Goal: Information Seeking & Learning: Learn about a topic

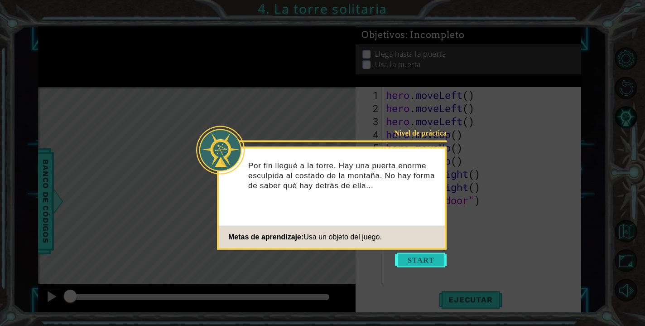
click at [412, 258] on button "Start" at bounding box center [421, 260] width 52 height 15
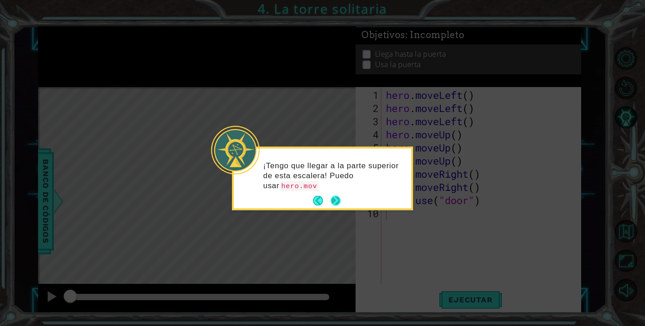
click at [337, 198] on button "Next" at bounding box center [336, 201] width 10 height 10
click at [339, 200] on button "Next" at bounding box center [335, 200] width 12 height 12
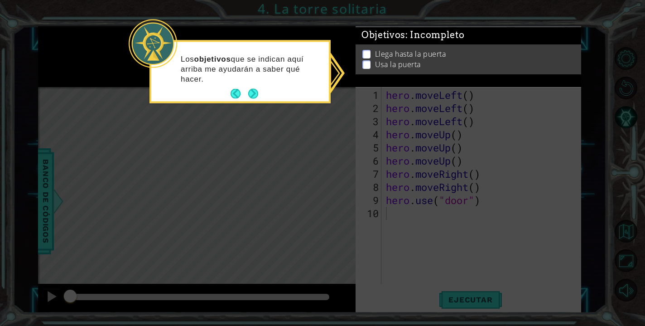
click at [246, 85] on div "Los objetivos que se indican aquí arriba me ayudarán a saber qué hacer." at bounding box center [240, 73] width 178 height 56
click at [247, 86] on div "Los objetivos que se indican aquí arriba me ayudarán a saber qué hacer." at bounding box center [240, 73] width 178 height 56
click at [256, 92] on button "Next" at bounding box center [253, 94] width 10 height 10
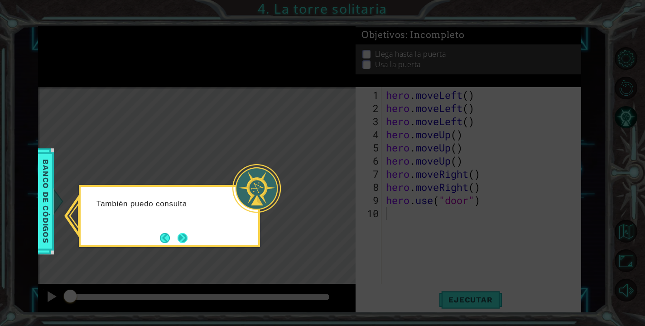
drag, startPoint x: 204, startPoint y: 232, endPoint x: 191, endPoint y: 232, distance: 13.1
click at [203, 232] on div "También puedo consulta" at bounding box center [169, 216] width 181 height 62
click at [187, 235] on button "Next" at bounding box center [183, 238] width 10 height 10
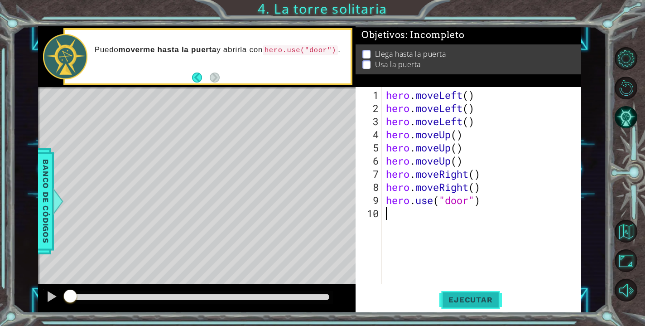
click at [467, 297] on span "Ejecutar" at bounding box center [471, 299] width 62 height 9
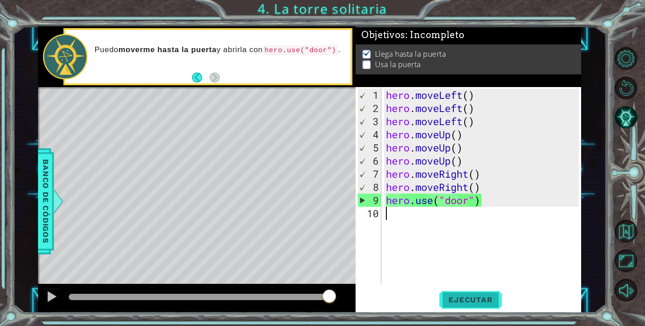
click at [448, 300] on span "Ejecutar" at bounding box center [471, 299] width 62 height 9
click at [474, 304] on span "Ejecutar" at bounding box center [471, 299] width 62 height 9
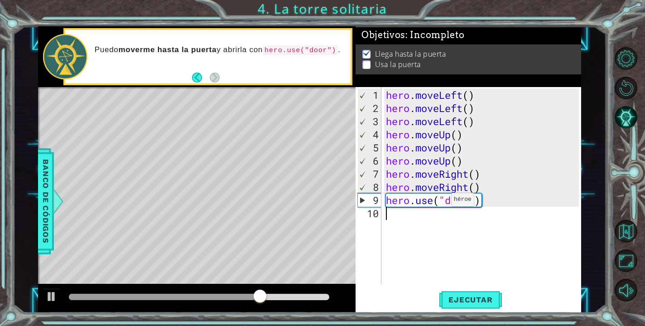
click at [443, 203] on div "hero . moveLeft ( ) hero . moveLeft ( ) hero . moveLeft ( ) hero . moveUp ( ) h…" at bounding box center [483, 199] width 199 height 223
type textarea "hero.use("door")"
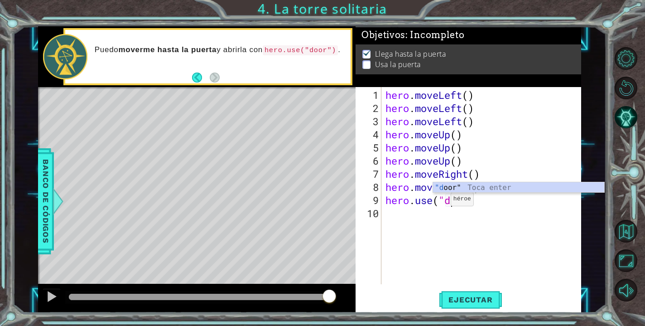
scroll to position [0, 3]
type textarea "hero.use("door")"
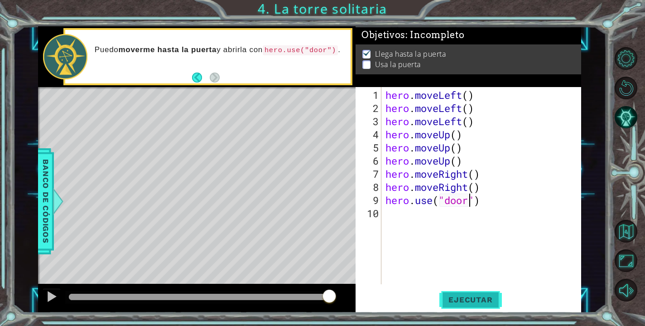
click at [469, 300] on span "Ejecutar" at bounding box center [471, 299] width 62 height 9
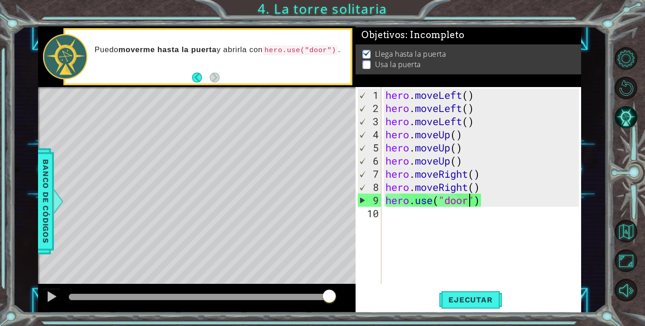
click at [465, 206] on div "hero . moveLeft ( ) hero . moveLeft ( ) hero . moveLeft ( ) hero . moveUp ( ) h…" at bounding box center [484, 199] width 200 height 223
click at [484, 202] on div "hero . moveLeft ( ) hero . moveLeft ( ) hero . moveLeft ( ) hero . moveUp ( ) h…" at bounding box center [484, 199] width 200 height 223
click at [362, 198] on div "9" at bounding box center [370, 200] width 24 height 13
type textarea "hero.use("door")"
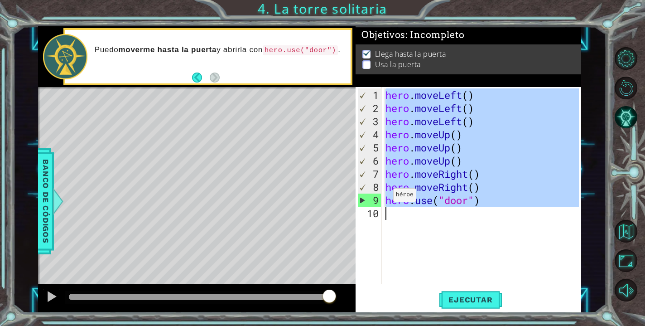
click at [362, 198] on div "9" at bounding box center [370, 200] width 24 height 13
type textarea "hero.use("door")"
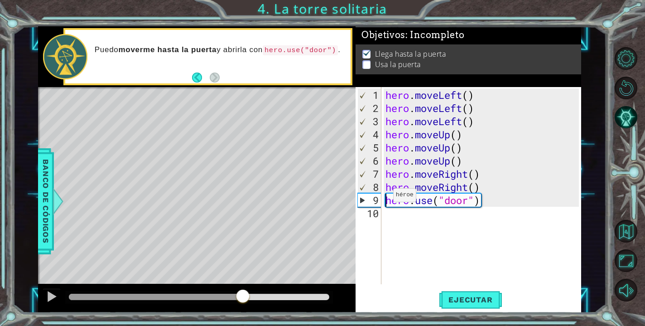
drag, startPoint x: 319, startPoint y: 295, endPoint x: 240, endPoint y: 304, distance: 79.4
click at [240, 300] on div at bounding box center [156, 297] width 174 height 6
click at [47, 299] on div at bounding box center [52, 296] width 12 height 12
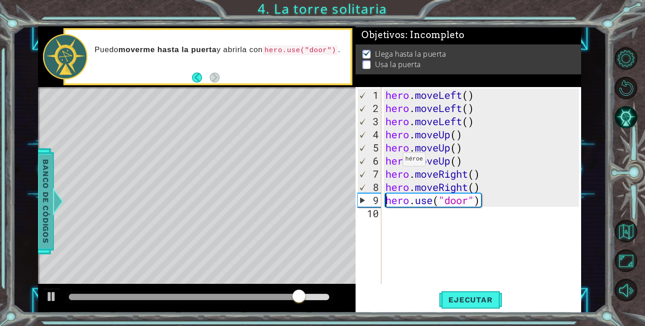
click at [43, 203] on span "Banco de códigos" at bounding box center [50, 202] width 15 height 94
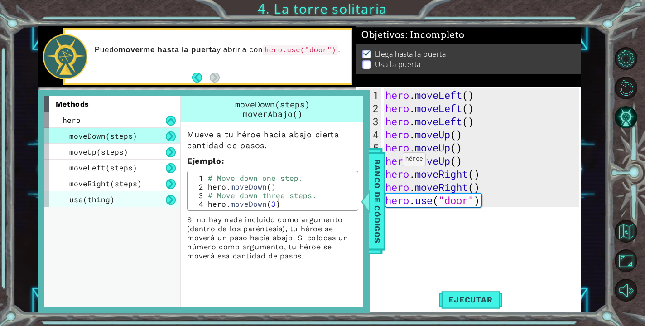
click at [63, 201] on div "use(thing)" at bounding box center [112, 199] width 136 height 16
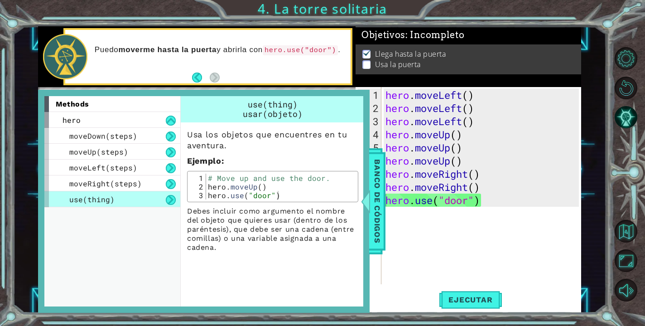
click at [463, 218] on div "hero . moveLeft ( ) hero . moveLeft ( ) hero . moveLeft ( ) hero . moveUp ( ) h…" at bounding box center [484, 199] width 200 height 223
click at [379, 213] on span "Banco de códigos" at bounding box center [372, 202] width 15 height 94
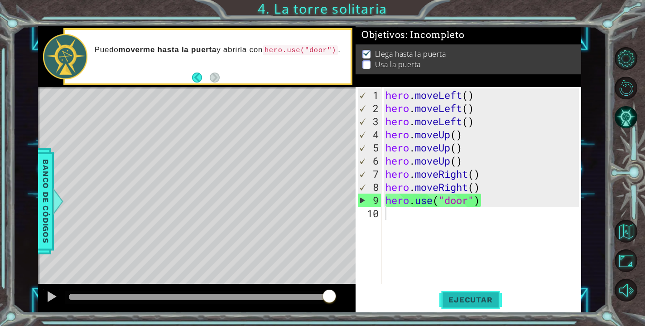
click at [458, 294] on button "Ejecutar" at bounding box center [471, 299] width 62 height 23
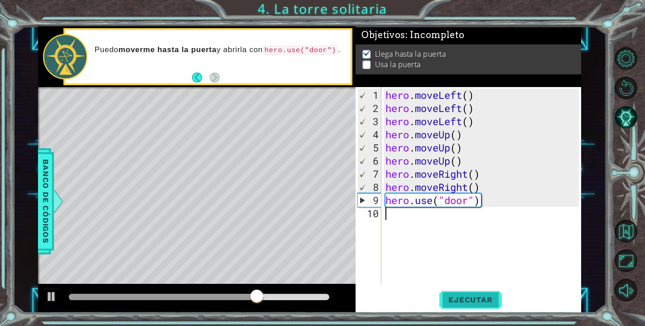
click at [455, 299] on span "Ejecutar" at bounding box center [471, 299] width 62 height 9
click at [489, 114] on div "hero . moveLeft ( ) hero . moveLeft ( ) hero . moveLeft ( ) hero . moveUp ( ) h…" at bounding box center [484, 199] width 200 height 223
drag, startPoint x: 479, startPoint y: 126, endPoint x: 478, endPoint y: 115, distance: 10.9
click at [478, 115] on div "hero . moveLeft ( ) hero . moveLeft ( ) hero . moveLeft ( ) hero . moveUp ( ) h…" at bounding box center [484, 199] width 200 height 223
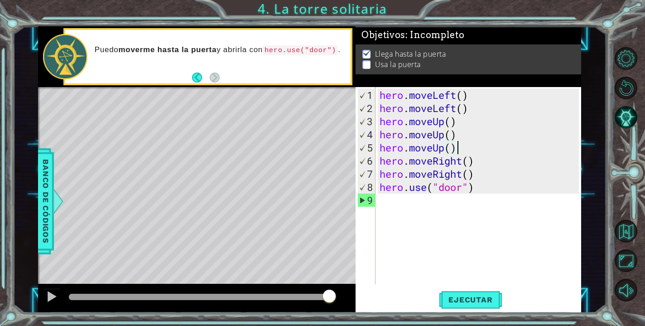
click at [459, 150] on div "hero . moveLeft ( ) hero . moveLeft ( ) hero . moveUp ( ) hero . moveUp ( ) her…" at bounding box center [481, 199] width 206 height 223
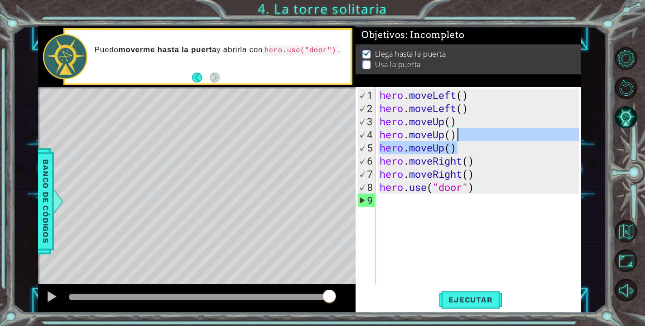
type textarea "hero.moveUp()"
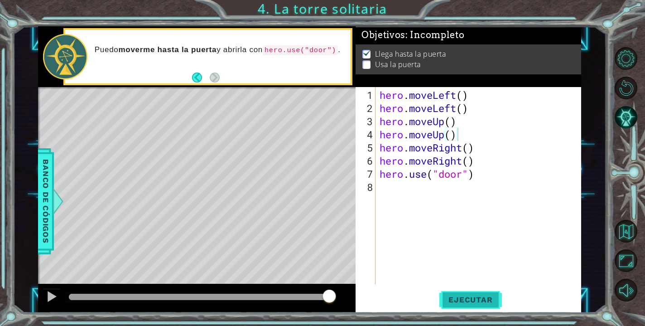
click at [458, 292] on button "Ejecutar" at bounding box center [471, 299] width 62 height 23
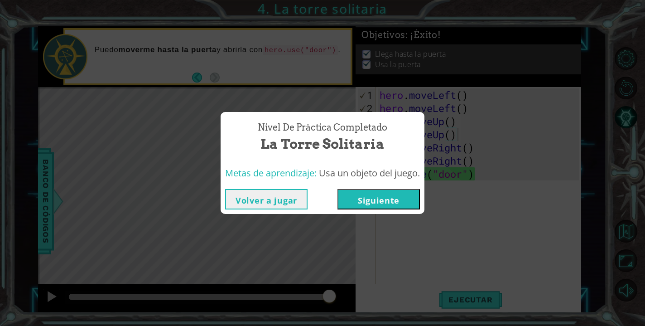
click at [383, 206] on button "Siguiente" at bounding box center [379, 199] width 82 height 20
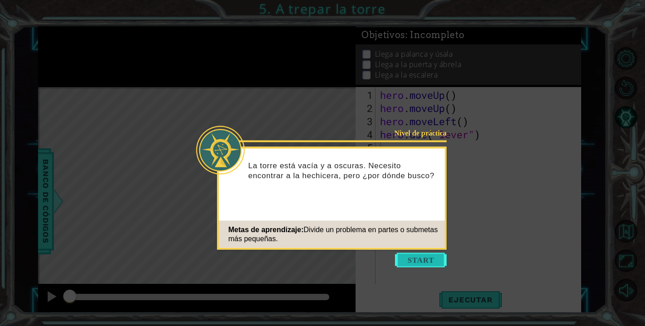
click at [410, 258] on button "Start" at bounding box center [421, 260] width 52 height 15
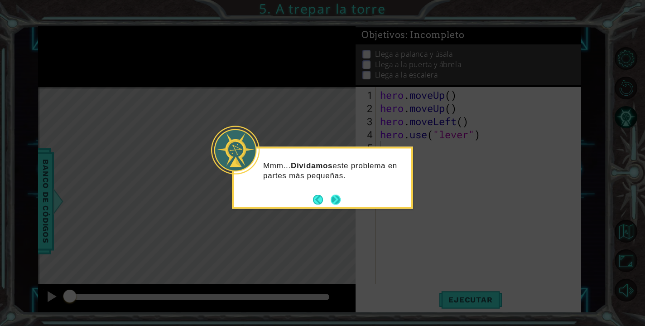
click at [332, 201] on button "Next" at bounding box center [336, 199] width 10 height 10
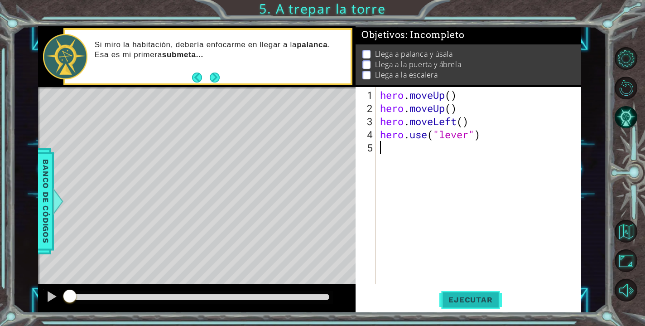
click at [462, 295] on button "Ejecutar" at bounding box center [471, 299] width 62 height 23
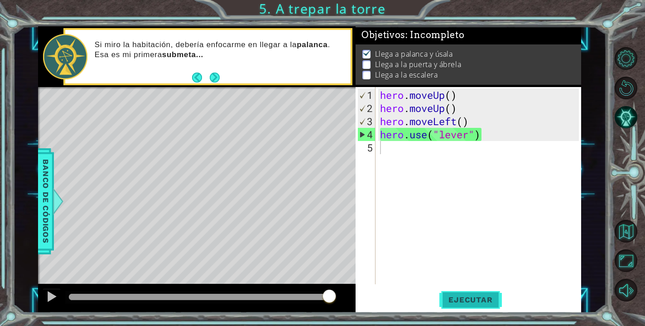
click at [477, 307] on button "Ejecutar" at bounding box center [471, 299] width 62 height 23
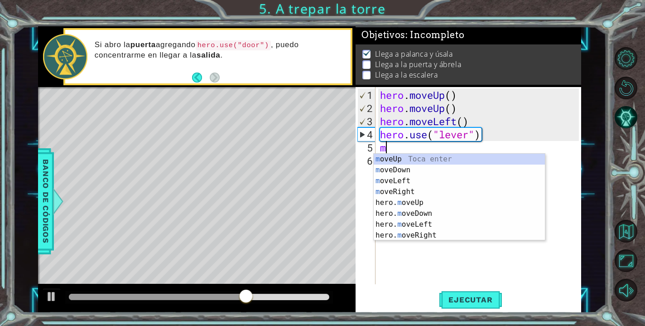
type textarea "mo"
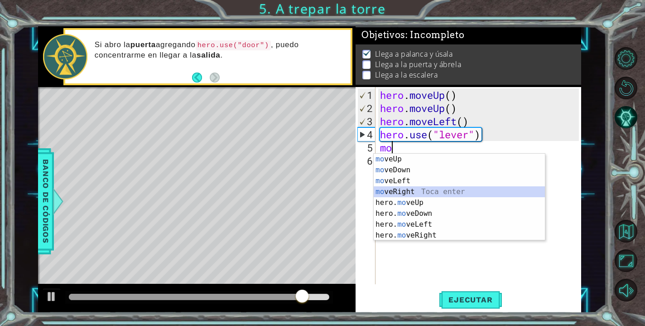
click at [426, 191] on div "mo veUp Toca enter mo veDown Toca enter mo veLeft Toca enter mo veRight Toca en…" at bounding box center [459, 208] width 171 height 109
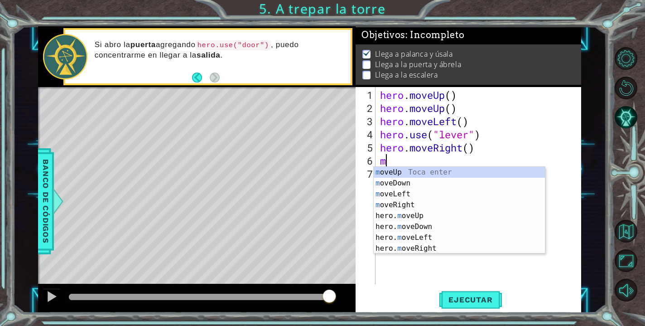
type textarea "mo"
click at [412, 249] on div "mo veUp Toca enter mo veDown Toca enter mo veLeft Toca enter mo veRight Toca en…" at bounding box center [459, 221] width 171 height 109
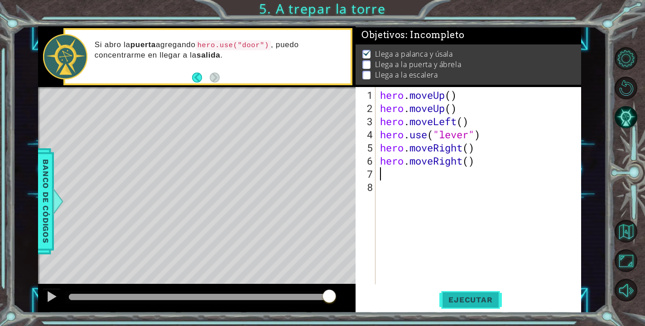
click at [475, 302] on span "Ejecutar" at bounding box center [471, 299] width 62 height 9
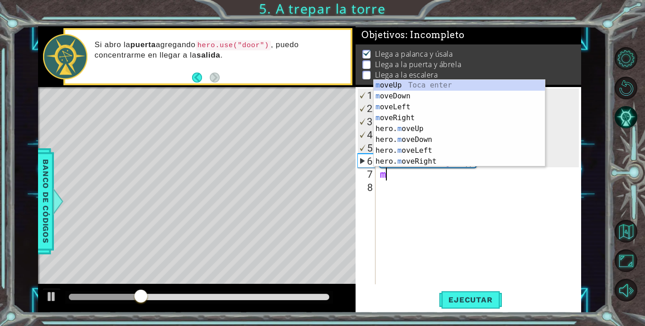
type textarea "mo"
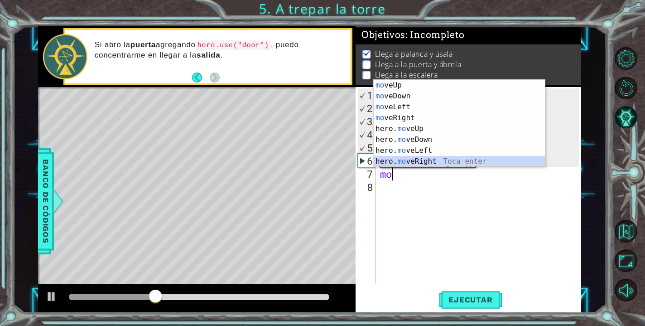
click at [429, 163] on div "mo veUp Toca enter mo veDown Toca enter mo veLeft Toca enter mo veRight Toca en…" at bounding box center [459, 134] width 171 height 109
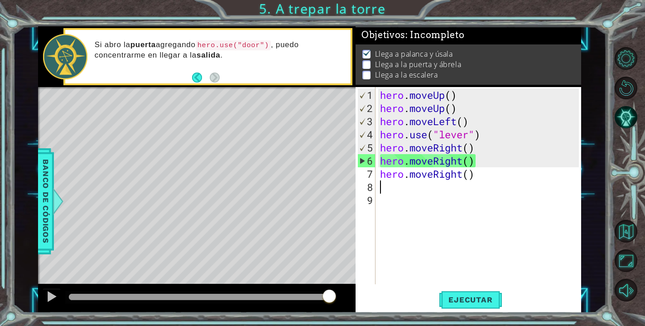
type textarea "l"
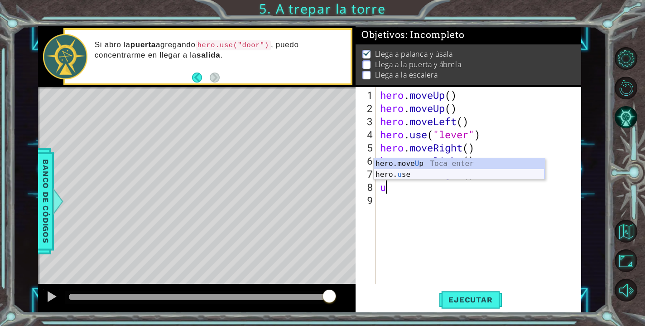
click at [444, 178] on div "hero.move U p Toca enter hero. u se Toca enter" at bounding box center [459, 180] width 171 height 44
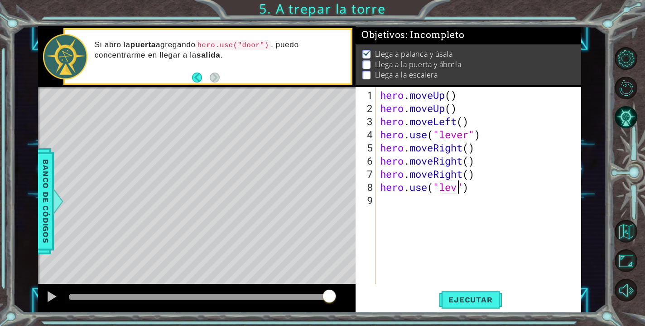
scroll to position [0, 4]
type textarea "hero.use("lever")"
click at [466, 296] on span "Ejecutar" at bounding box center [471, 299] width 62 height 9
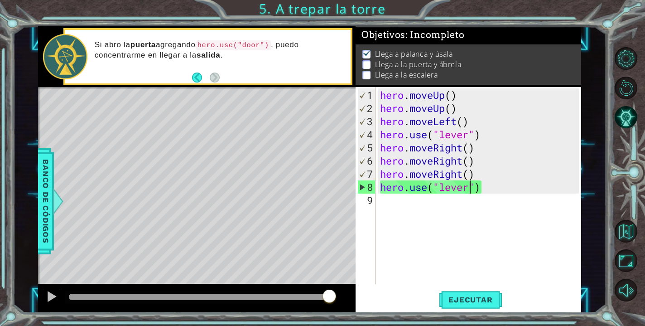
click at [506, 198] on div "hero . moveUp ( ) hero . moveUp ( ) hero . moveLeft ( ) hero . use ( "lever" ) …" at bounding box center [480, 199] width 205 height 223
click at [502, 192] on div "hero . moveUp ( ) hero . moveUp ( ) hero . moveLeft ( ) hero . use ( "lever" ) …" at bounding box center [480, 199] width 205 height 223
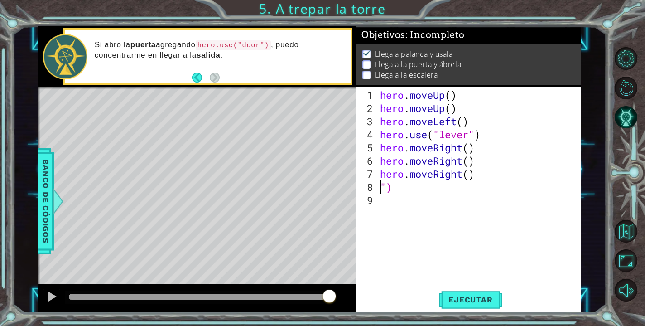
click at [484, 184] on div "hero . moveUp ( ) hero . moveUp ( ) hero . moveLeft ( ) hero . use ( "lever" ) …" at bounding box center [480, 199] width 205 height 223
type textarea """
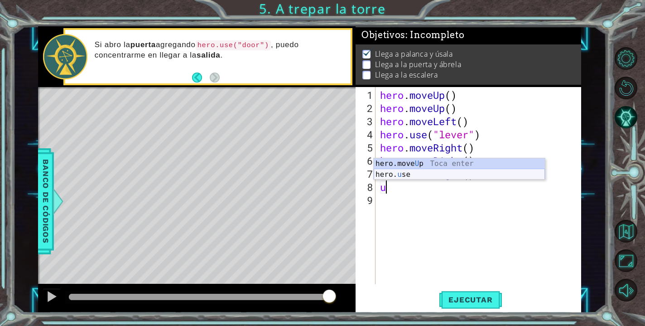
click at [503, 179] on div "hero.move U p Toca enter hero. u se Toca enter" at bounding box center [459, 180] width 171 height 44
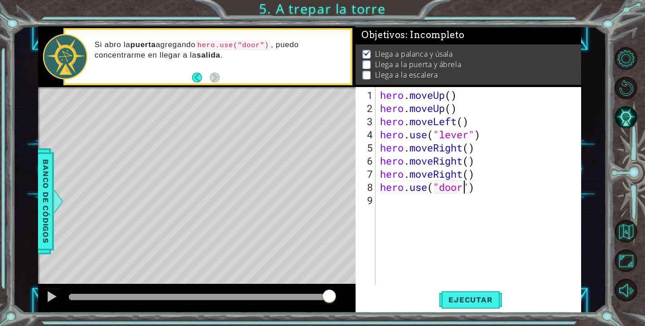
scroll to position [0, 4]
type textarea "hero.use("door")"
click at [476, 298] on span "Ejecutar" at bounding box center [471, 299] width 62 height 9
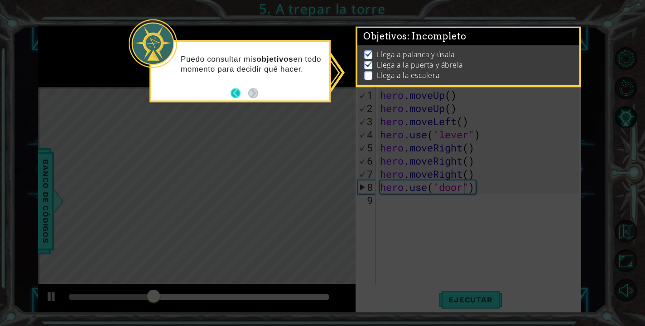
click at [237, 92] on button "Back" at bounding box center [240, 93] width 18 height 10
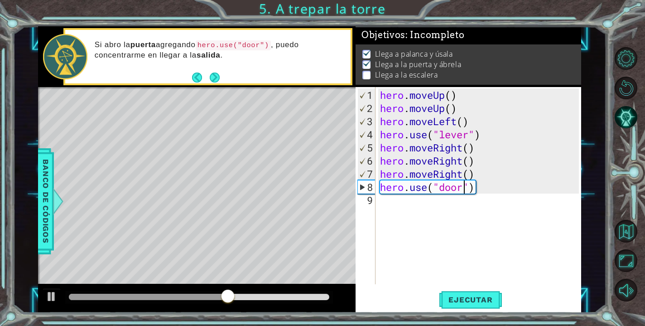
click at [466, 205] on div "hero . moveUp ( ) hero . moveUp ( ) hero . moveLeft ( ) hero . use ( "lever" ) …" at bounding box center [480, 199] width 205 height 223
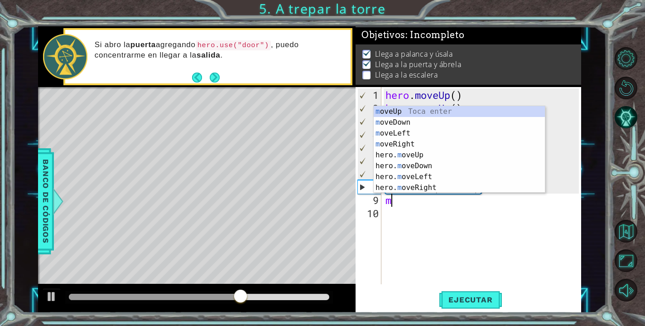
type textarea "mo"
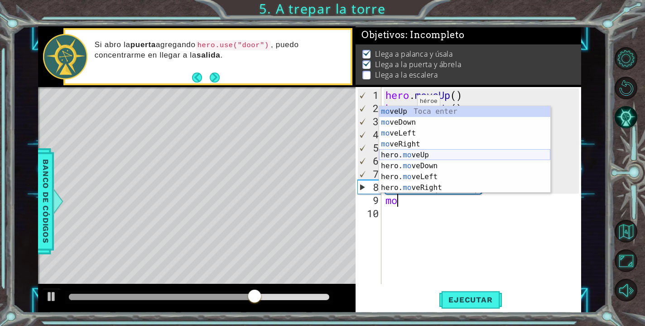
click at [431, 154] on div "mo veUp Toca enter mo veDown Toca enter mo veLeft Toca enter mo veRight Toca en…" at bounding box center [464, 160] width 171 height 109
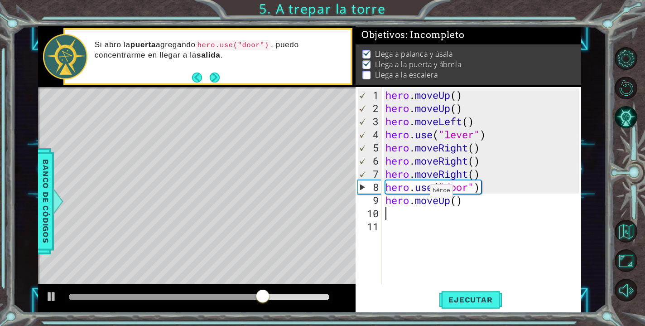
type textarea "m"
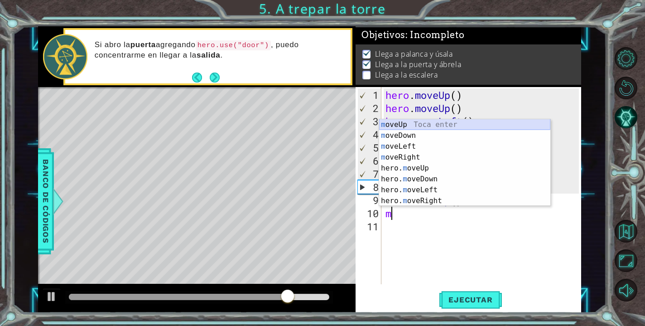
click at [406, 127] on div "m oveUp Toca enter m oveDown Toca enter m oveLeft Toca enter m [PERSON_NAME] To…" at bounding box center [464, 173] width 171 height 109
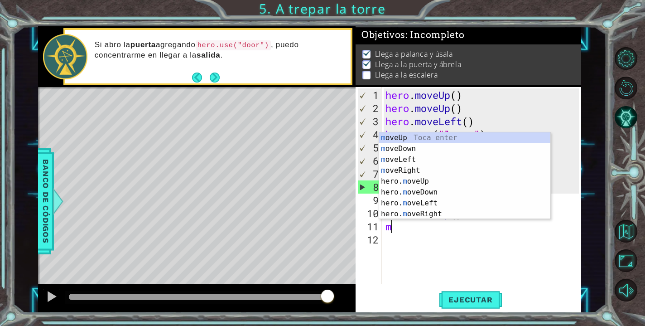
type textarea "mo"
click at [402, 158] on div "mo veUp Toca enter mo veDown Toca enter mo veLeft Toca enter mo veRight Toca en…" at bounding box center [464, 186] width 171 height 109
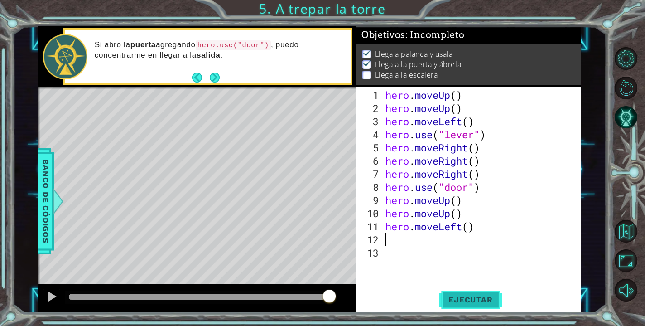
click at [466, 306] on button "Ejecutar" at bounding box center [471, 299] width 62 height 23
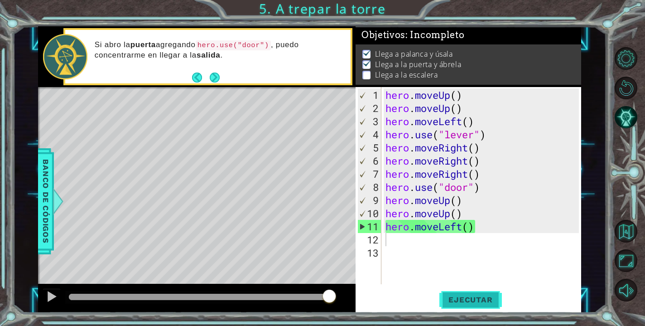
click at [466, 299] on span "Ejecutar" at bounding box center [471, 299] width 62 height 9
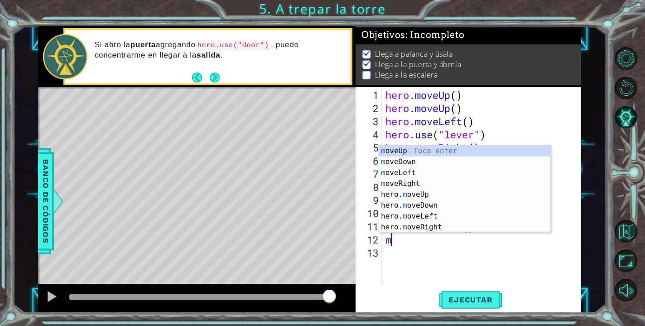
type textarea "mo"
click at [457, 212] on div "mo veUp Toca enter mo veDown Toca enter mo veLeft Toca enter mo veRight Toca en…" at bounding box center [464, 199] width 171 height 109
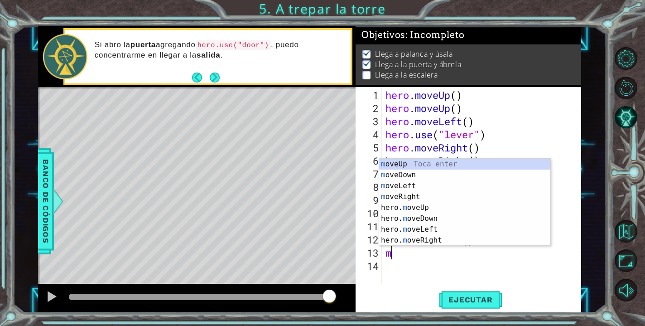
type textarea "mo"
click at [420, 229] on div "mo veUp Toca enter mo veDown Toca enter mo veLeft Toca enter mo veRight Toca en…" at bounding box center [464, 213] width 171 height 109
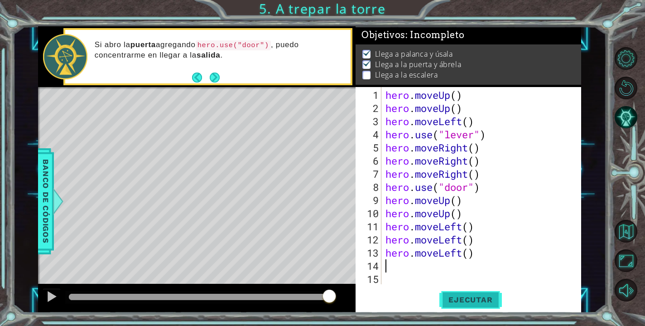
click at [475, 304] on span "Ejecutar" at bounding box center [471, 299] width 62 height 9
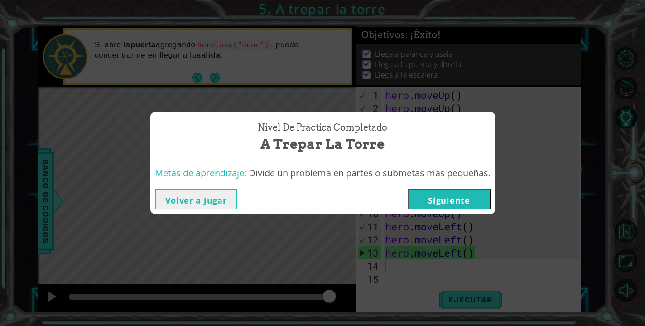
click at [436, 197] on button "Siguiente" at bounding box center [449, 199] width 82 height 20
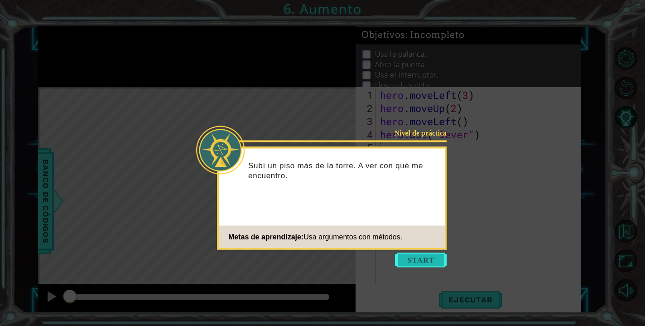
click at [418, 259] on button "Start" at bounding box center [421, 260] width 52 height 15
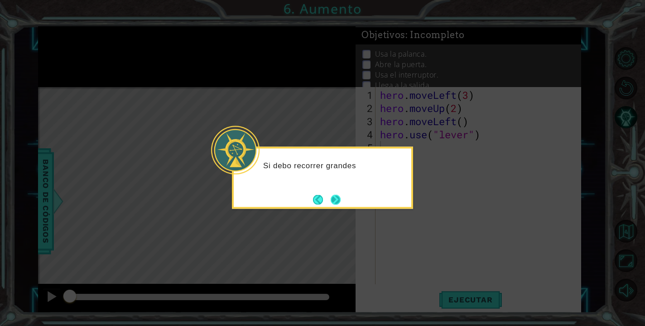
click at [341, 202] on button "Next" at bounding box center [336, 199] width 10 height 10
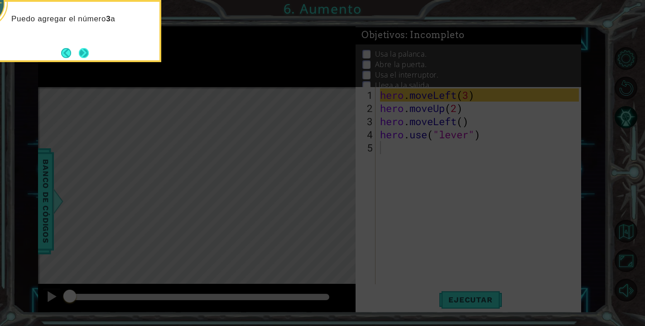
click at [89, 50] on button "Next" at bounding box center [84, 53] width 10 height 10
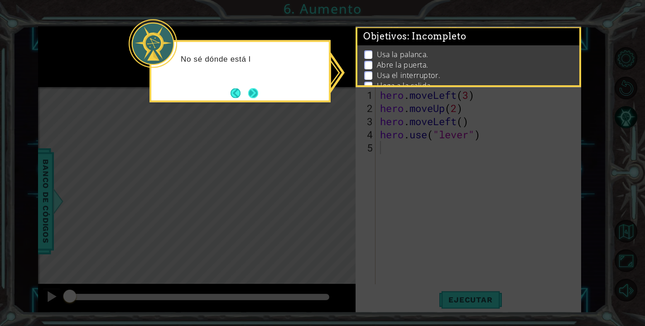
click at [254, 94] on button "Next" at bounding box center [253, 93] width 10 height 10
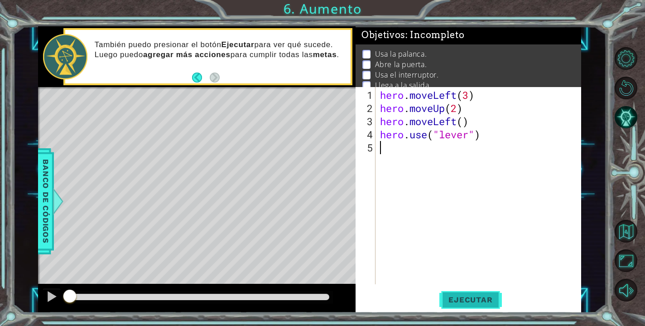
click at [476, 300] on span "Ejecutar" at bounding box center [471, 299] width 62 height 9
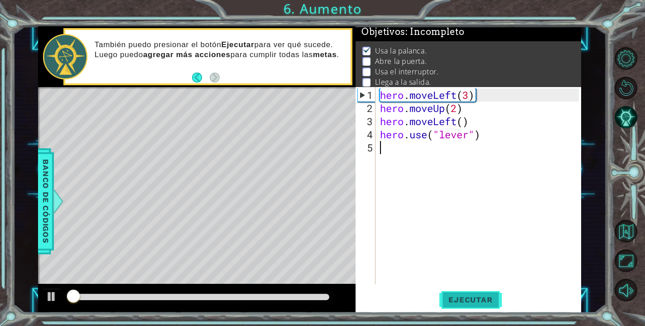
scroll to position [4, 0]
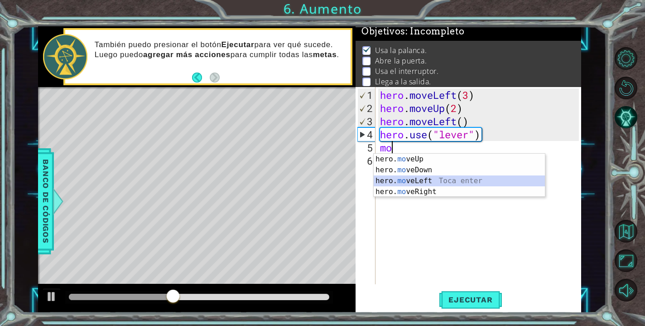
click at [411, 181] on div "hero. mo veUp Toca enter hero. mo veDown Toca enter hero. mo veLeft Toca enter …" at bounding box center [459, 186] width 171 height 65
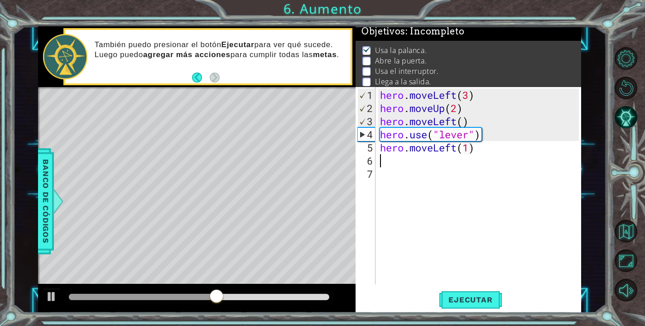
scroll to position [0, 4]
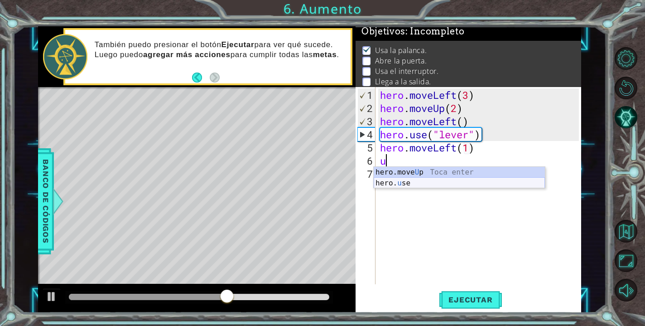
click at [426, 185] on div "hero.move U p Toca enter hero. u se Toca enter" at bounding box center [459, 189] width 171 height 44
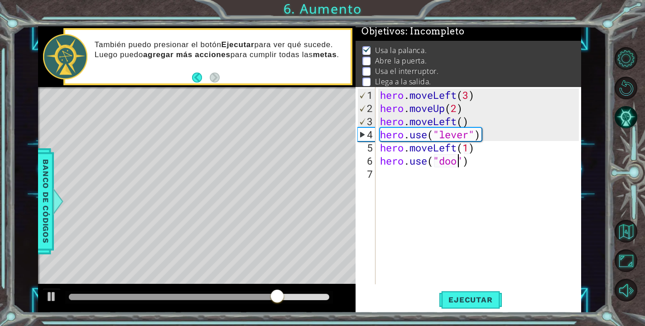
scroll to position [0, 4]
type textarea "hero.use("door")"
click at [458, 305] on button "Ejecutar" at bounding box center [471, 299] width 62 height 23
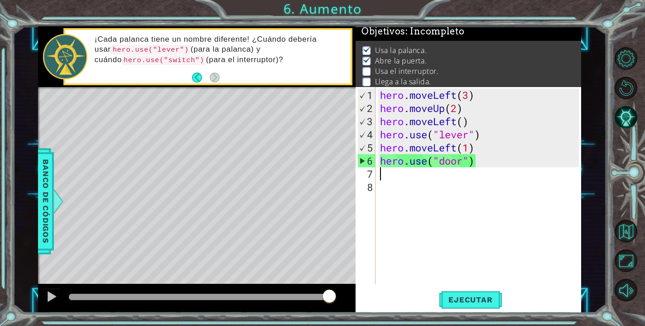
click at [422, 190] on div "hero . moveLeft ( 3 ) hero . moveUp ( 2 ) hero . moveLeft ( ) hero . use ( "lev…" at bounding box center [480, 199] width 205 height 223
click at [415, 182] on div "hero . moveLeft ( 3 ) hero . moveUp ( 2 ) hero . moveLeft ( ) hero . use ( "lev…" at bounding box center [480, 199] width 205 height 223
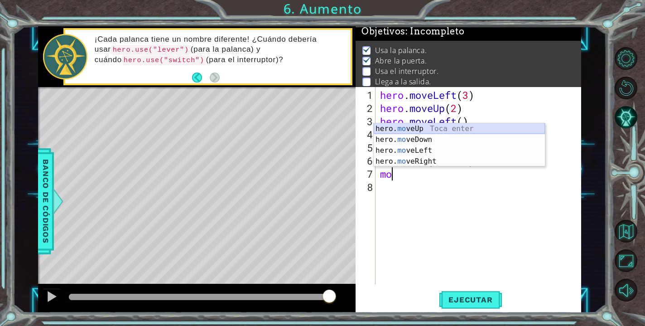
click at [437, 128] on div "hero. mo veUp Toca enter hero. mo veDown Toca enter hero. mo veLeft Toca enter …" at bounding box center [459, 155] width 171 height 65
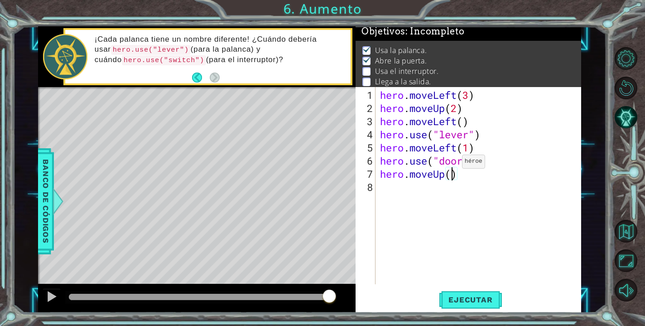
scroll to position [0, 3]
type textarea "hero.moveUp(2)"
click at [473, 293] on button "Ejecutar" at bounding box center [471, 299] width 62 height 23
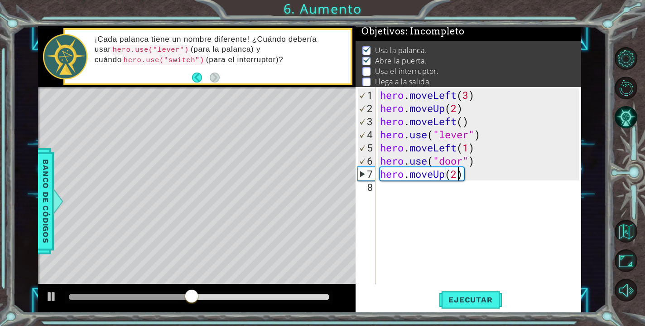
click at [403, 189] on div "hero . moveLeft ( 3 ) hero . moveUp ( 2 ) hero . moveLeft ( ) hero . use ( "lev…" at bounding box center [480, 199] width 205 height 223
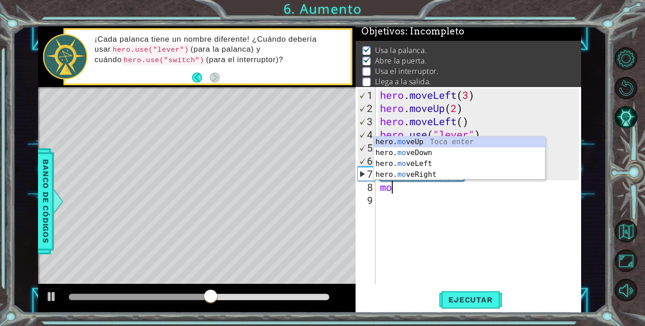
click at [423, 180] on div "hero . moveLeft ( 3 ) hero . moveUp ( 2 ) hero . moveLeft ( ) hero . use ( "lev…" at bounding box center [480, 199] width 205 height 223
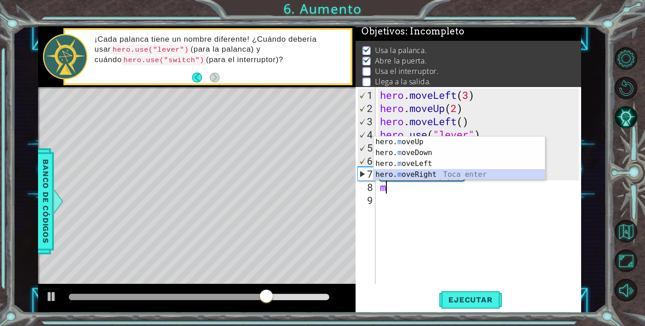
click at [420, 172] on div "hero. m oveUp Toca enter hero. m oveDown Toca enter hero. m oveLeft Toca enter …" at bounding box center [459, 168] width 171 height 65
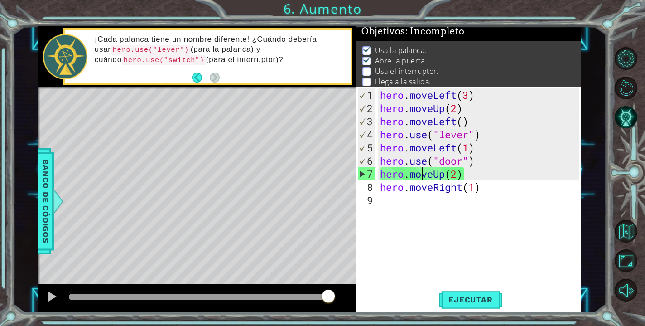
click at [420, 172] on div "hero . moveLeft ( 3 ) hero . moveUp ( 2 ) hero . moveLeft ( ) hero . use ( "lev…" at bounding box center [480, 199] width 205 height 223
click at [478, 191] on div "hero . moveLeft ( 3 ) hero . moveUp ( 2 ) hero . moveLeft ( ) hero . use ( "lev…" at bounding box center [480, 199] width 205 height 223
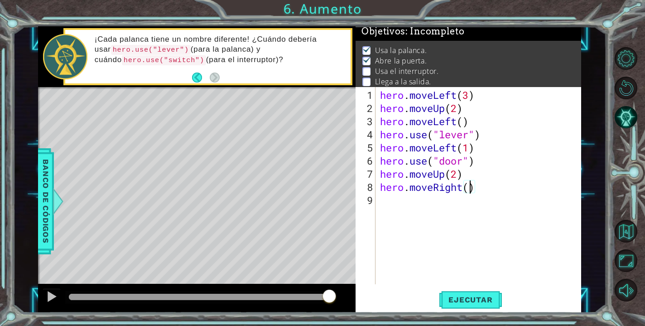
scroll to position [0, 4]
type textarea "hero.moveRight(2)"
click at [473, 303] on span "Ejecutar" at bounding box center [471, 299] width 62 height 9
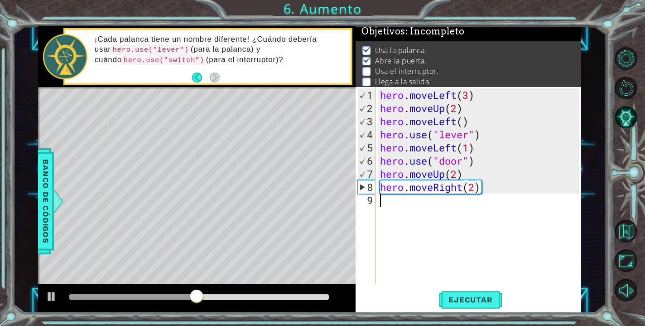
click at [514, 203] on div "hero . moveLeft ( 3 ) hero . moveUp ( 2 ) hero . moveLeft ( ) hero . use ( "lev…" at bounding box center [480, 199] width 205 height 223
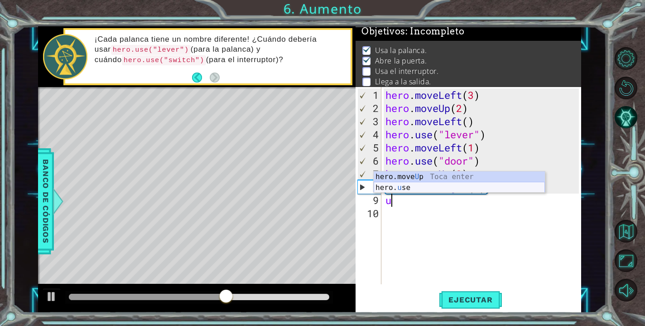
click at [465, 189] on div "hero.move U p Toca enter hero. u se Toca enter" at bounding box center [459, 193] width 171 height 44
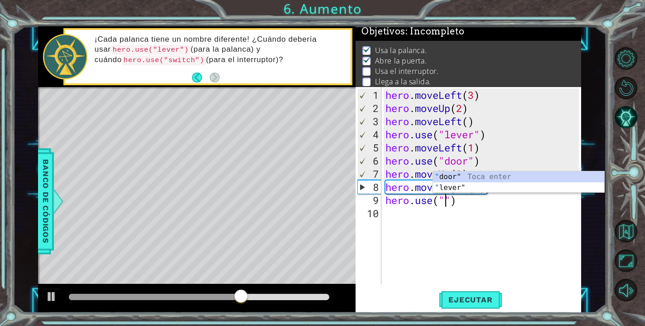
scroll to position [0, 3]
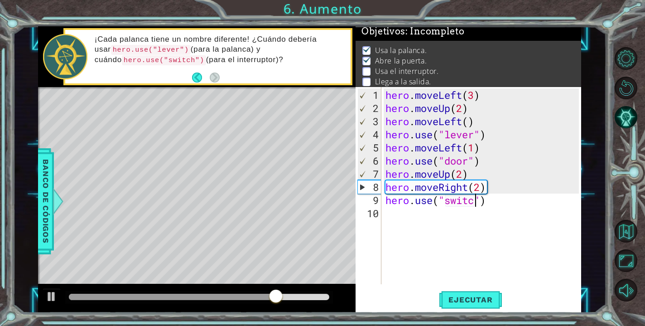
type textarea "hero.use("switch")"
click at [408, 222] on div "hero . moveLeft ( 3 ) hero . moveUp ( 2 ) hero . moveLeft ( ) hero . use ( "lev…" at bounding box center [484, 199] width 200 height 223
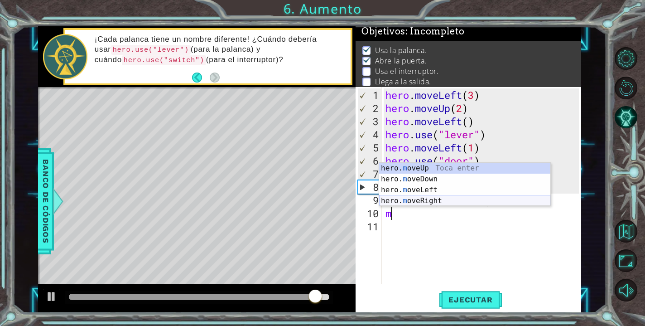
click at [452, 202] on div "hero. m oveUp Toca enter hero. m oveDown Toca enter hero. m oveLeft Toca enter …" at bounding box center [464, 195] width 171 height 65
type textarea "hero.moveRight(1)"
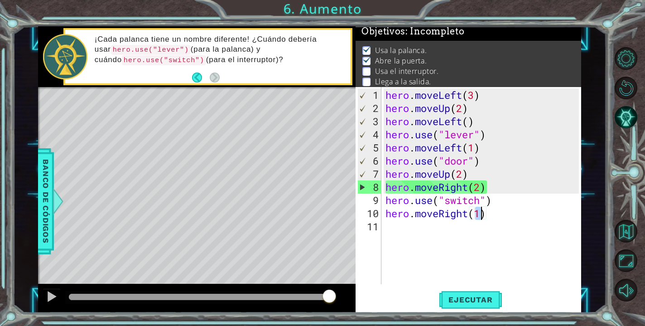
click at [495, 229] on div "hero . moveLeft ( 3 ) hero . moveUp ( 2 ) hero . moveLeft ( ) hero . use ( "lev…" at bounding box center [484, 199] width 200 height 223
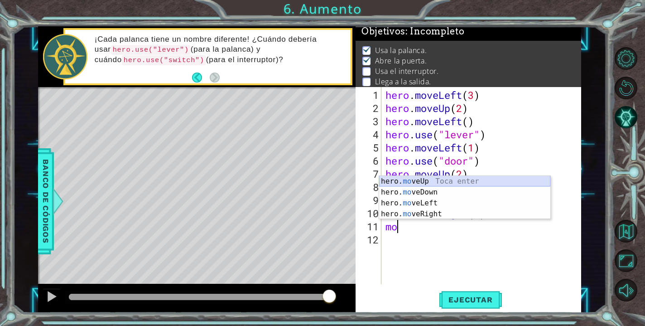
click at [444, 184] on div "hero. mo veUp Toca enter hero. mo veDown Toca enter hero. mo veLeft Toca enter …" at bounding box center [464, 208] width 171 height 65
type textarea "hero.moveUp(1)"
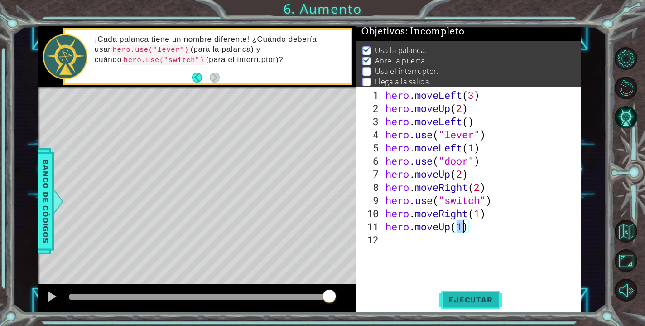
click at [473, 308] on button "Ejecutar" at bounding box center [471, 299] width 62 height 23
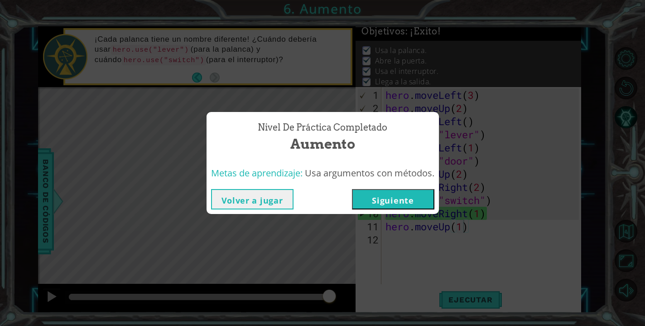
click at [410, 203] on button "Siguiente" at bounding box center [393, 199] width 82 height 20
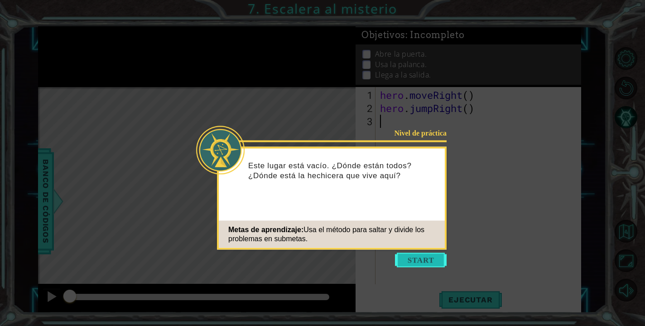
click at [411, 257] on button "Start" at bounding box center [421, 260] width 52 height 15
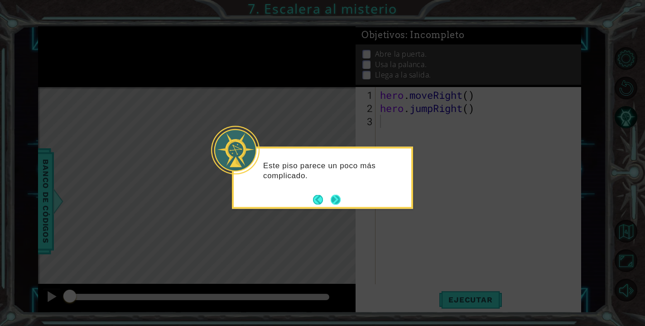
click at [336, 198] on button "Next" at bounding box center [336, 199] width 10 height 10
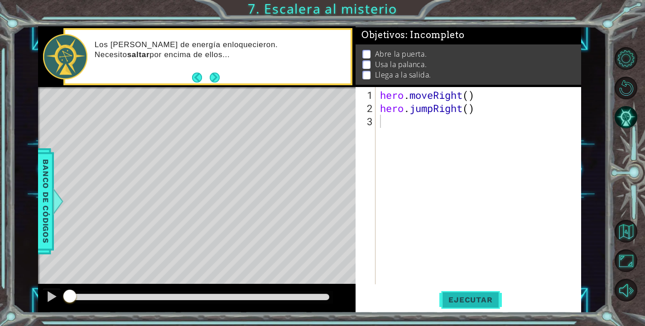
click at [460, 300] on span "Ejecutar" at bounding box center [471, 299] width 62 height 9
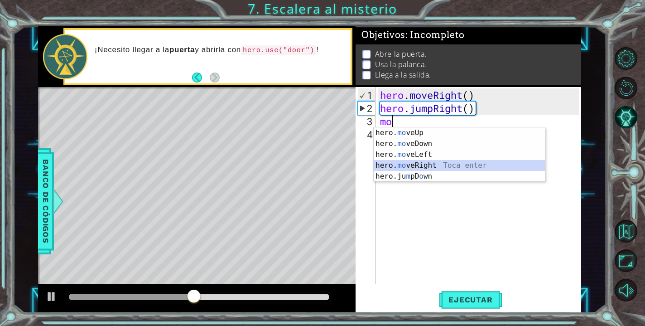
click at [435, 165] on div "hero. mo veUp Toca enter hero. mo veDown Toca enter hero. mo veLeft Toca enter …" at bounding box center [459, 165] width 171 height 76
type textarea "hero.moveRight(1)"
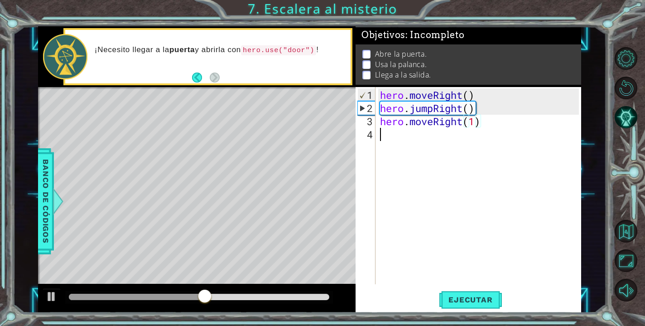
click at [431, 147] on div "hero . moveRight ( ) hero . jumpRight ( ) hero . moveRight ( 1 )" at bounding box center [480, 199] width 205 height 223
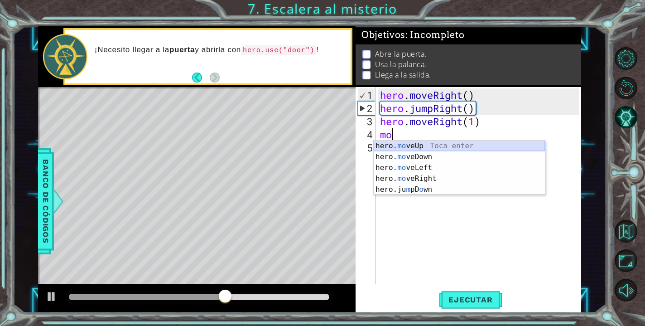
click at [439, 147] on div "hero. mo veUp Toca enter hero. mo veDown Toca enter hero. mo veLeft Toca enter …" at bounding box center [459, 178] width 171 height 76
type textarea "hero.moveUp(1)"
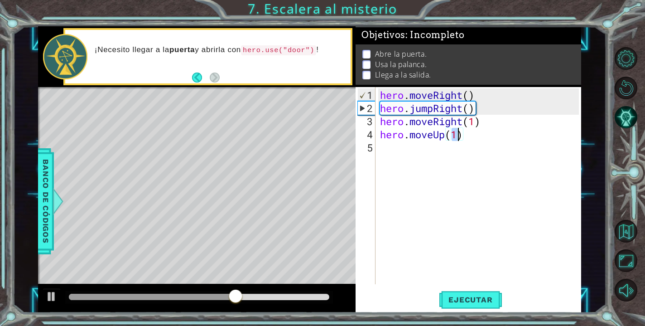
click at [433, 160] on div "hero . moveRight ( ) hero . jumpRight ( ) hero . moveRight ( 1 ) hero . moveUp …" at bounding box center [480, 199] width 205 height 223
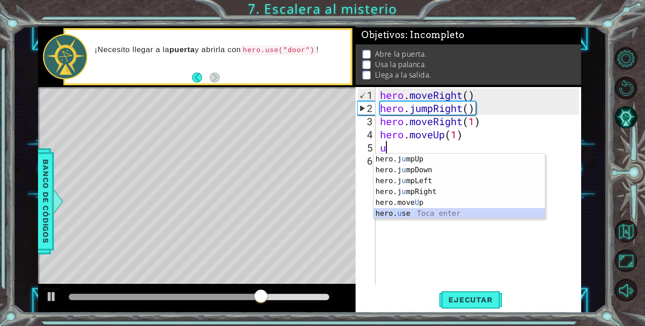
click at [413, 209] on div "hero.j u mpUp Toca enter hero.j u [GEOGRAPHIC_DATA] Toca enter hero.j u mpLeft …" at bounding box center [459, 197] width 171 height 87
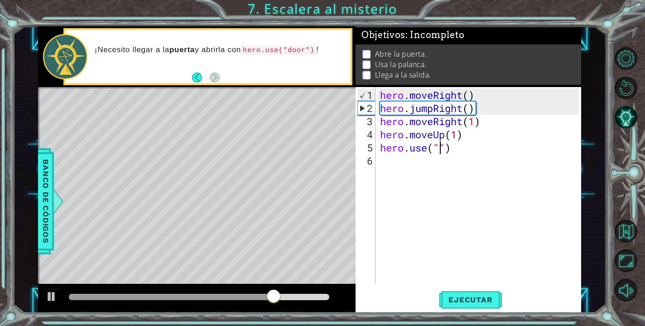
scroll to position [0, 3]
type textarea "hero.use("door")"
click at [531, 178] on div "hero . moveRight ( ) hero . jumpRight ( ) hero . moveRight ( 1 ) hero . moveUp …" at bounding box center [480, 199] width 205 height 223
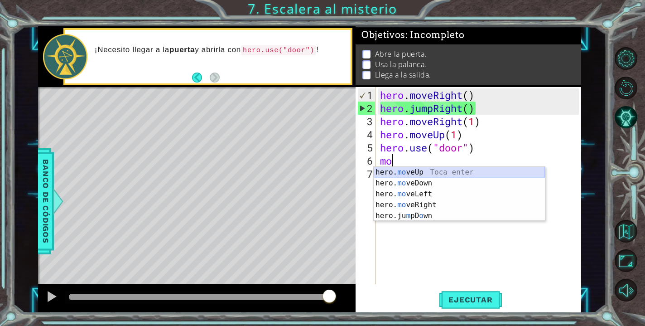
click at [461, 170] on div "hero. mo veUp Toca enter hero. mo veDown Toca enter hero. mo veLeft Toca enter …" at bounding box center [459, 205] width 171 height 76
type textarea "hero.moveUp(1)"
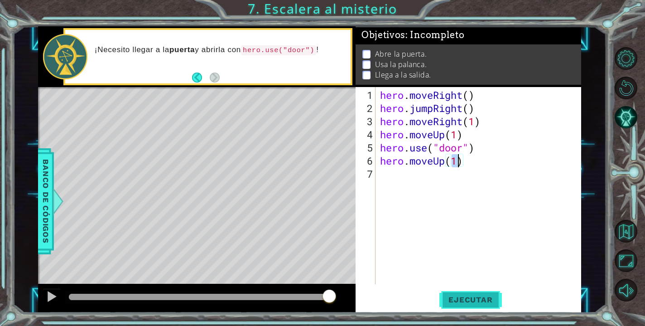
click at [446, 295] on button "Ejecutar" at bounding box center [471, 299] width 62 height 23
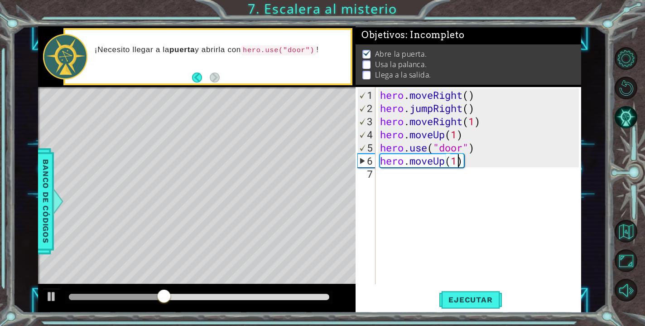
click at [488, 184] on div "hero . moveRight ( ) hero . jumpRight ( ) hero . moveRight ( 1 ) hero . moveUp …" at bounding box center [480, 199] width 205 height 223
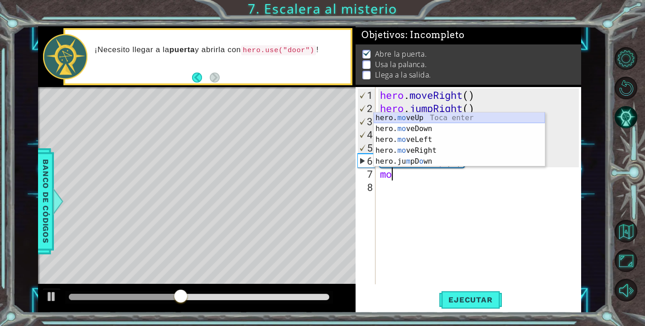
click at [477, 115] on div "hero. mo veUp Toca enter hero. mo veDown Toca enter hero. mo veLeft Toca enter …" at bounding box center [459, 150] width 171 height 76
type textarea "hero.moveUp(1)"
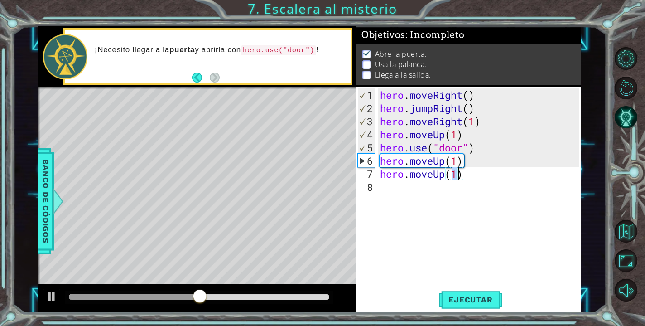
click at [450, 187] on div "hero . moveRight ( ) hero . jumpRight ( ) hero . moveRight ( 1 ) hero . moveUp …" at bounding box center [480, 199] width 205 height 223
click at [499, 190] on div "hero . moveRight ( ) hero . jumpRight ( ) hero . moveRight ( 1 ) hero . moveUp …" at bounding box center [480, 199] width 205 height 223
click at [458, 176] on div "hero . moveRight ( ) hero . jumpRight ( ) hero . moveRight ( 1 ) hero . moveUp …" at bounding box center [480, 199] width 205 height 223
type textarea "hero.moveUp(2)"
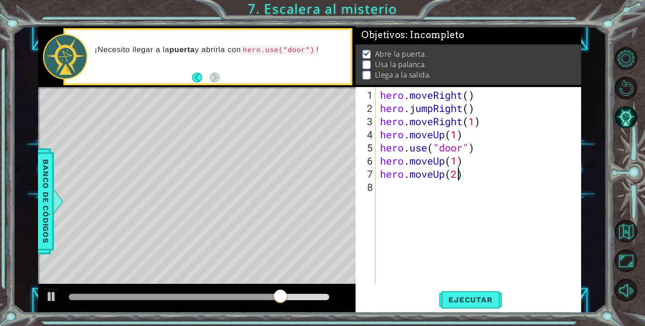
scroll to position [0, 3]
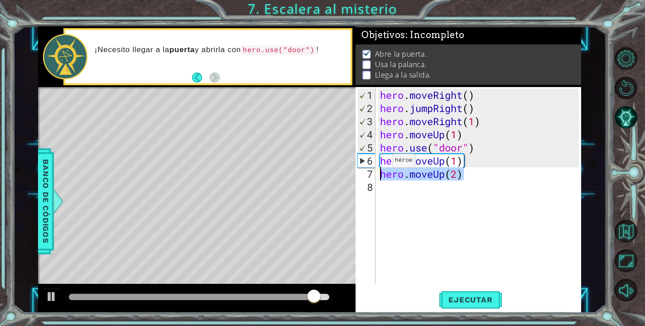
drag, startPoint x: 473, startPoint y: 172, endPoint x: 368, endPoint y: 174, distance: 105.2
click at [368, 174] on div "hero.moveUp(2) 1 2 3 4 5 6 7 8 hero . moveRight ( ) hero . jumpRight ( ) hero .…" at bounding box center [467, 185] width 223 height 197
click at [459, 163] on div "hero . moveRight ( ) hero . jumpRight ( ) hero . moveRight ( 1 ) hero . moveUp …" at bounding box center [480, 199] width 205 height 223
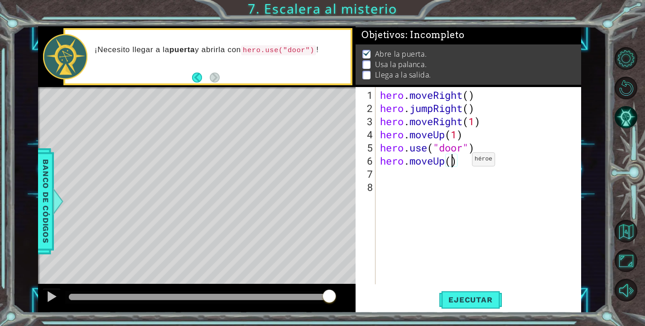
type textarea "hero.moveUp(2)"
click at [420, 175] on div "hero . moveRight ( ) hero . jumpRight ( ) hero . moveRight ( 1 ) hero . moveUp …" at bounding box center [480, 199] width 205 height 223
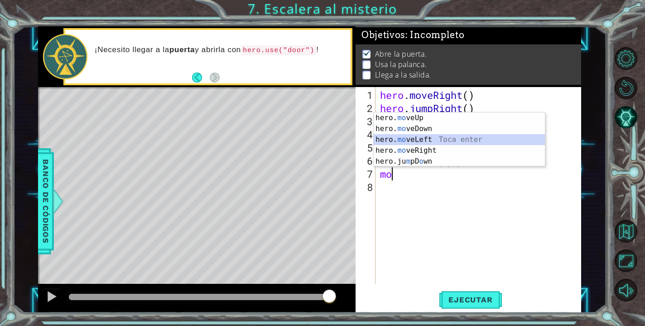
click at [406, 140] on div "hero. mo veUp Toca enter hero. mo veDown Toca enter hero. mo veLeft Toca enter …" at bounding box center [459, 150] width 171 height 76
type textarea "hero.moveLeft(1)"
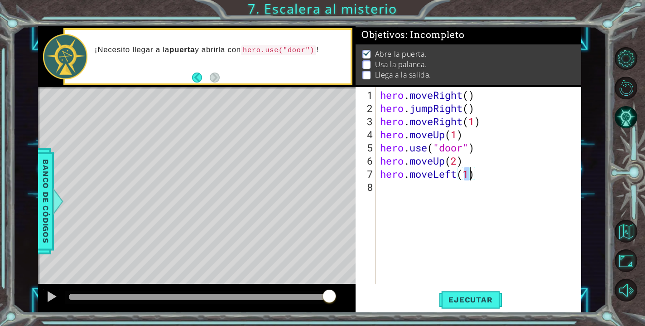
click at [400, 198] on div "hero . moveRight ( ) hero . jumpRight ( ) hero . moveRight ( 1 ) hero . moveUp …" at bounding box center [480, 199] width 205 height 223
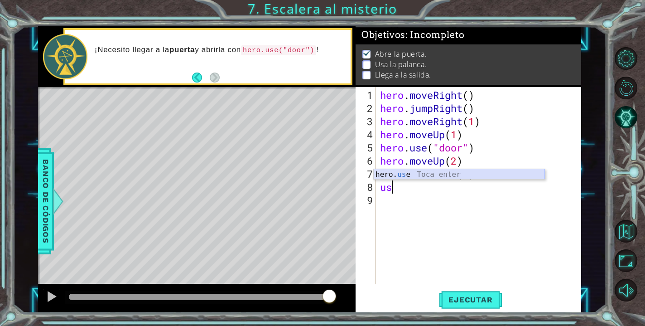
click at [428, 173] on div "hero. us e Toca enter" at bounding box center [459, 185] width 171 height 33
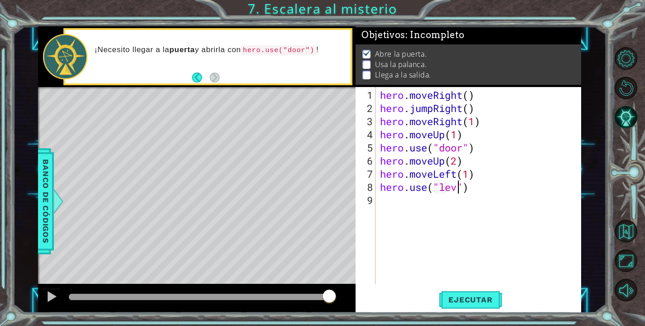
scroll to position [0, 4]
type textarea "hero.use("lever")"
click at [457, 199] on div "hero . moveRight ( ) hero . jumpRight ( ) hero . moveRight ( 1 ) hero . moveUp …" at bounding box center [480, 199] width 205 height 223
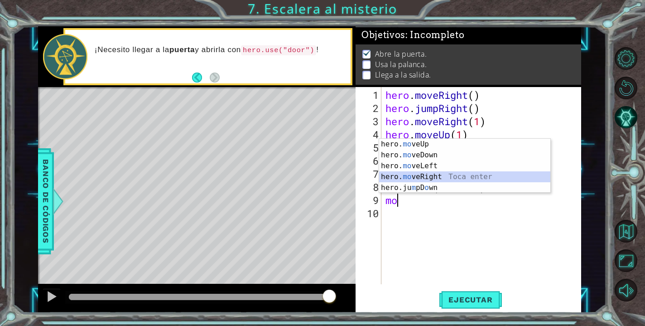
click at [453, 179] on div "hero. mo veUp Toca enter hero. mo veDown Toca enter hero. mo veLeft Toca enter …" at bounding box center [464, 177] width 171 height 76
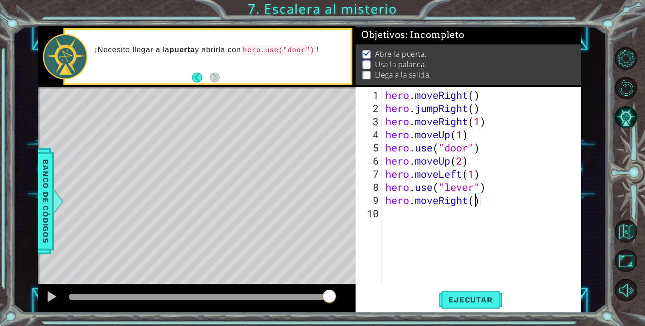
scroll to position [0, 4]
click at [492, 306] on button "Ejecutar" at bounding box center [471, 299] width 62 height 23
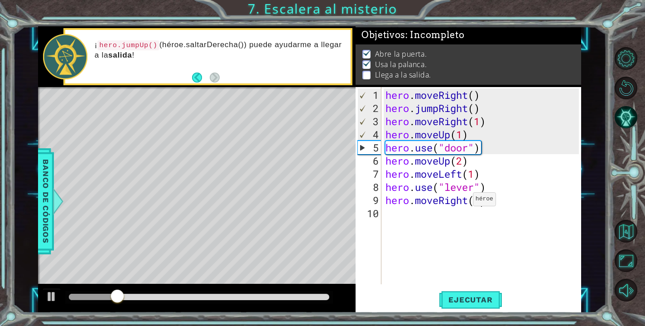
click at [466, 203] on div "hero . moveRight ( ) hero . jumpRight ( ) hero . moveRight ( 1 ) hero . moveUp …" at bounding box center [484, 199] width 200 height 223
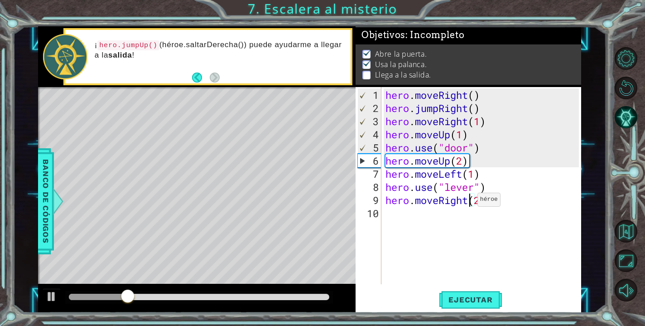
click at [469, 203] on div "hero . moveRight ( ) hero . jumpRight ( ) hero . moveRight ( 1 ) hero . moveUp …" at bounding box center [484, 199] width 200 height 223
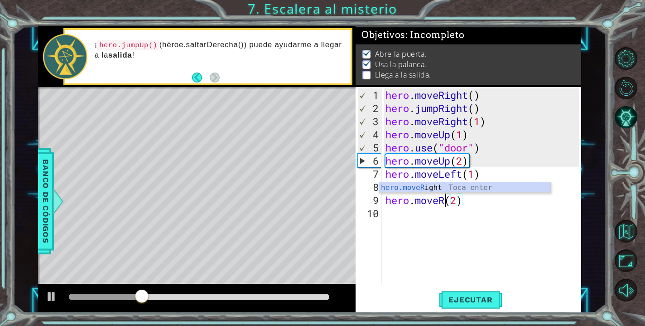
scroll to position [0, 3]
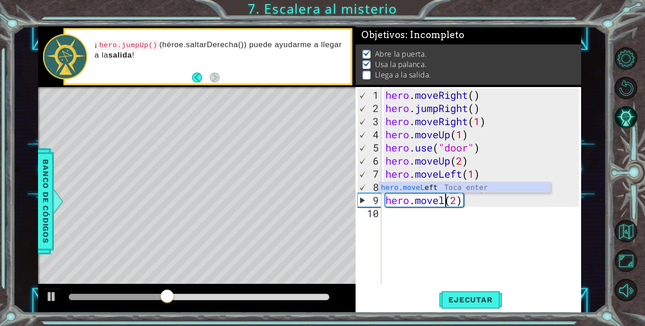
type textarea "hero.moveLeft(1)(2)"
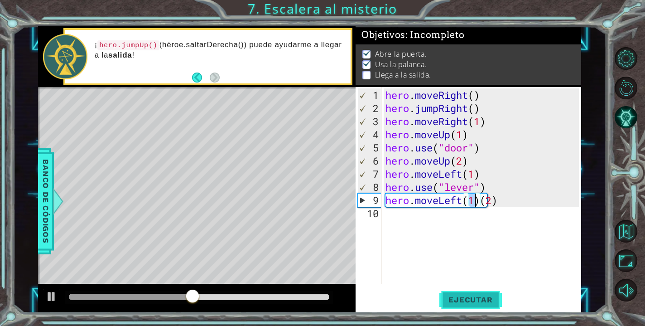
click at [465, 291] on button "Ejecutar" at bounding box center [471, 299] width 62 height 23
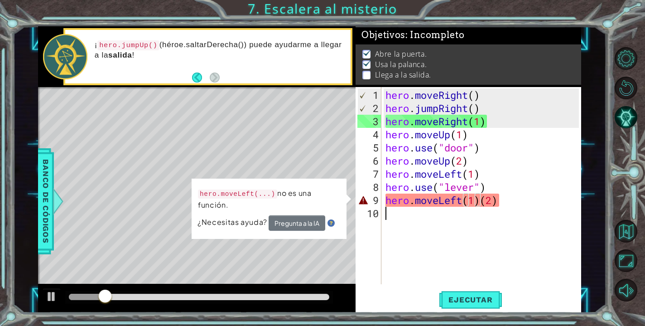
click at [483, 206] on div "hero . moveRight ( ) hero . jumpRight ( ) hero . moveRight ( 1 ) hero . moveUp …" at bounding box center [484, 199] width 200 height 223
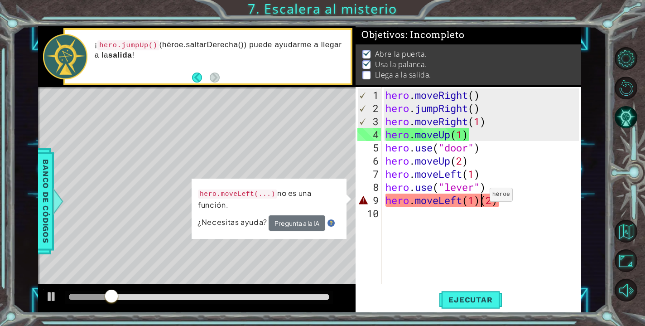
click at [482, 198] on div "hero . moveRight ( ) hero . jumpRight ( ) hero . moveRight ( 1 ) hero . moveUp …" at bounding box center [484, 199] width 200 height 223
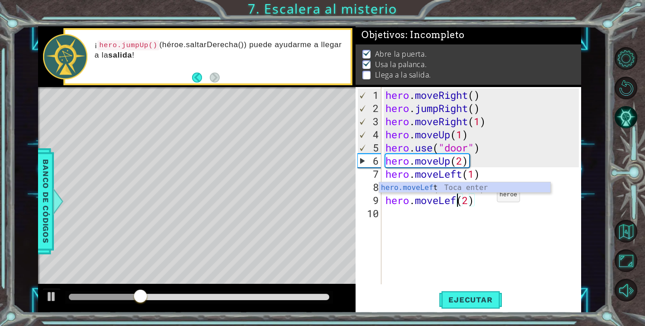
type textarea "hero.moveLeft(2)"
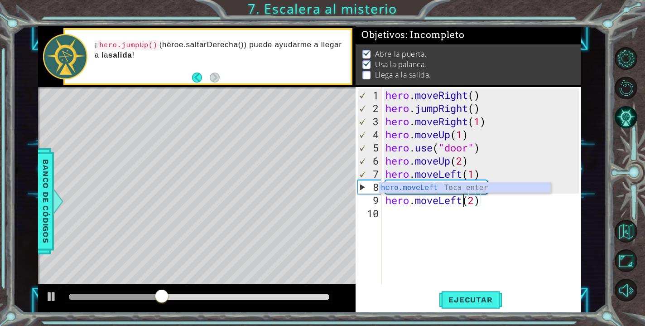
click at [512, 218] on div "hero . moveRight ( ) hero . jumpRight ( ) hero . moveRight ( 1 ) hero . moveUp …" at bounding box center [484, 199] width 200 height 223
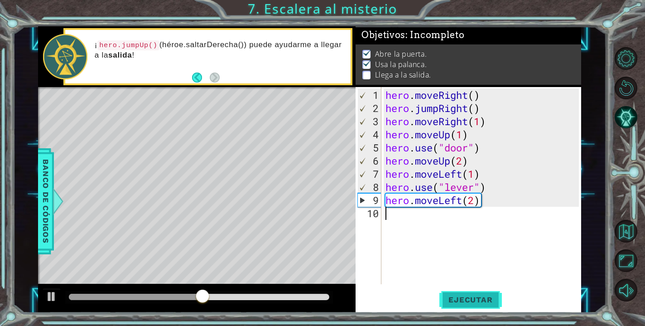
click at [469, 296] on span "Ejecutar" at bounding box center [471, 299] width 62 height 9
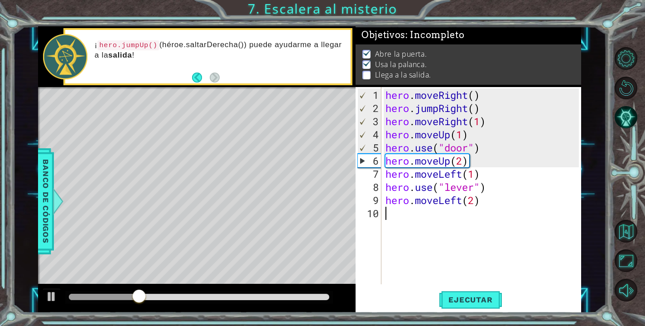
click at [490, 200] on div "hero . moveRight ( ) hero . jumpRight ( ) hero . moveRight ( 1 ) hero . moveUp …" at bounding box center [484, 199] width 200 height 223
type textarea "hero.moveLeft(2)"
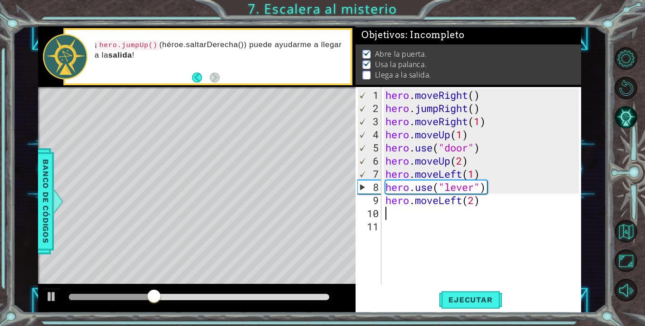
type textarea "k"
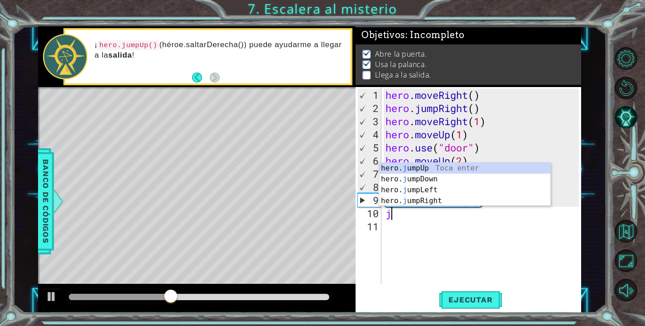
type textarea "ju"
click at [459, 171] on div "hero. ju mpUp Toca enter hero. ju mpDown Toca enter hero. ju mpLeft Toca enter …" at bounding box center [464, 195] width 171 height 65
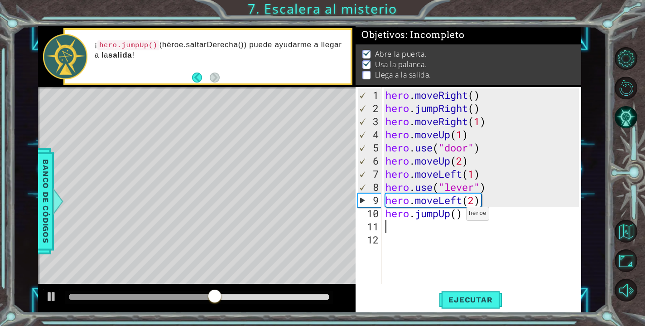
click at [457, 216] on div "hero . moveRight ( ) hero . jumpRight ( ) hero . moveRight ( 1 ) hero . moveUp …" at bounding box center [484, 199] width 200 height 223
click at [485, 302] on span "Ejecutar" at bounding box center [471, 299] width 62 height 9
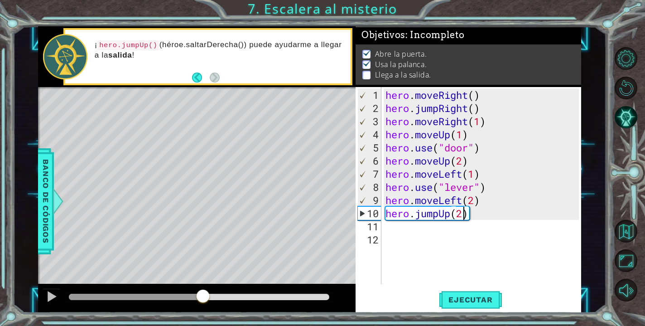
drag, startPoint x: 140, startPoint y: 300, endPoint x: 203, endPoint y: 302, distance: 62.1
click at [203, 303] on div at bounding box center [203, 297] width 16 height 16
type textarea "hero.jumpUp(1)"
click at [427, 230] on div "hero . moveRight ( ) hero . jumpRight ( ) hero . moveRight ( 1 ) hero . moveUp …" at bounding box center [484, 199] width 200 height 223
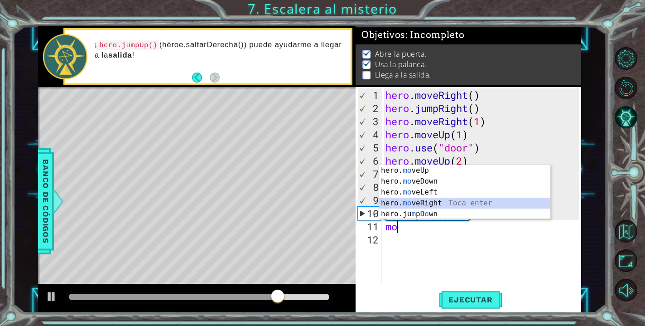
click at [440, 204] on div "hero. mo veUp Toca enter hero. mo veDown Toca enter hero. mo veLeft Toca enter …" at bounding box center [464, 203] width 171 height 76
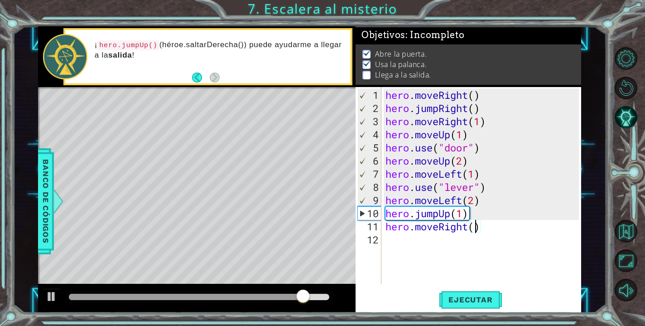
scroll to position [0, 4]
type textarea "hero.moveRight(2)"
click at [485, 301] on span "Ejecutar" at bounding box center [471, 299] width 62 height 9
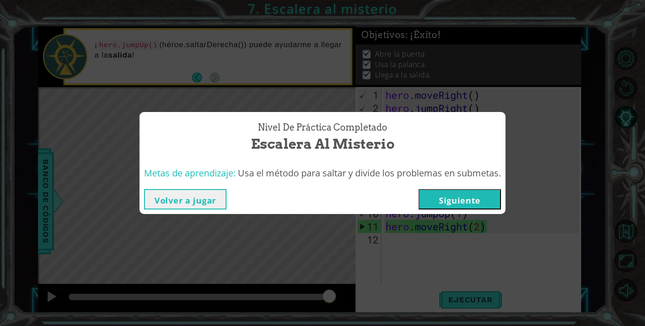
click at [475, 201] on button "Siguiente" at bounding box center [460, 199] width 82 height 20
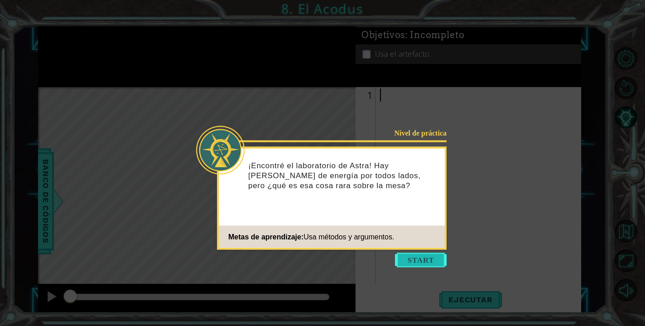
click at [421, 259] on button "Start" at bounding box center [421, 260] width 52 height 15
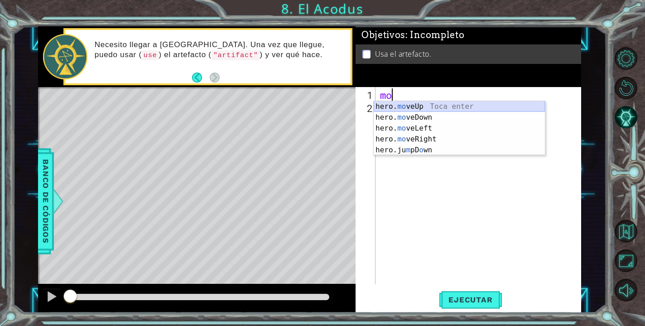
click at [451, 110] on div "hero. mo veUp Toca enter hero. mo veDown Toca enter hero. mo veLeft Toca enter …" at bounding box center [459, 139] width 171 height 76
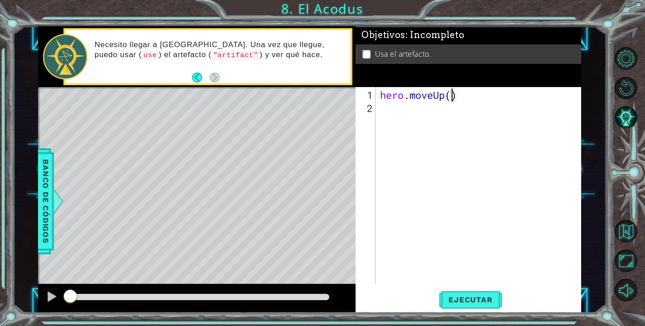
type textarea "hero.moveUp(2)"
click at [415, 110] on div "hero . moveUp ( 2 )" at bounding box center [480, 199] width 205 height 223
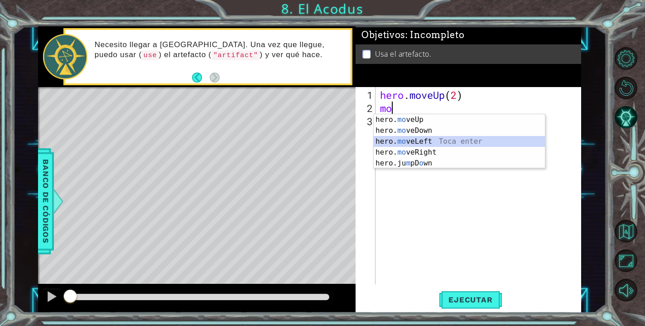
click at [421, 138] on div "hero. mo veUp Toca enter hero. mo veDown Toca enter hero. mo veLeft Toca enter …" at bounding box center [459, 152] width 171 height 76
type textarea "hero.moveLeft(1)"
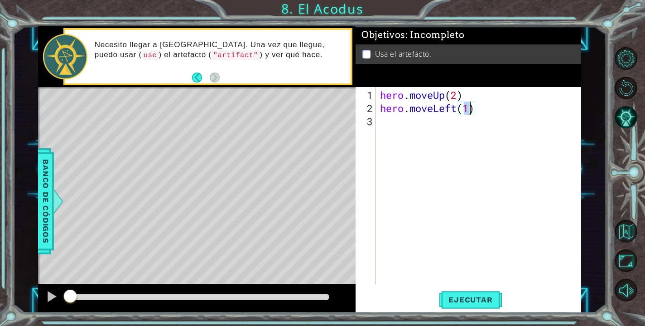
click at [435, 128] on div "hero . moveUp ( 2 ) hero . moveLeft ( 1 )" at bounding box center [480, 199] width 205 height 223
type textarea "m"
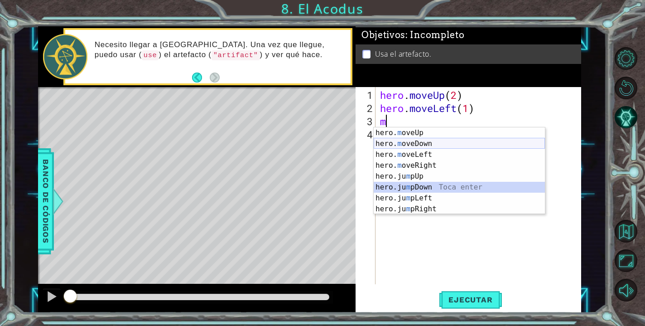
drag, startPoint x: 404, startPoint y: 183, endPoint x: 437, endPoint y: 147, distance: 48.7
click at [437, 147] on div "hero. m oveUp Toca enter hero. m oveDown Toca enter hero. m oveLeft Toca enter …" at bounding box center [459, 181] width 171 height 109
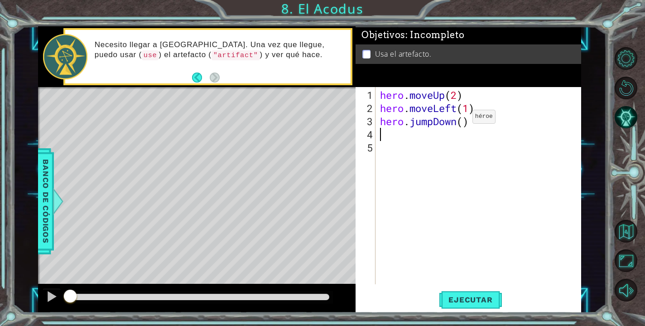
click at [459, 120] on div "hero . moveUp ( 2 ) hero . moveLeft ( 1 ) hero . jumpDown ( )" at bounding box center [480, 199] width 205 height 223
click at [435, 121] on div "hero . moveUp ( 2 ) hero . moveLeft ( 1 ) hero . jumpDown ( )" at bounding box center [480, 199] width 205 height 223
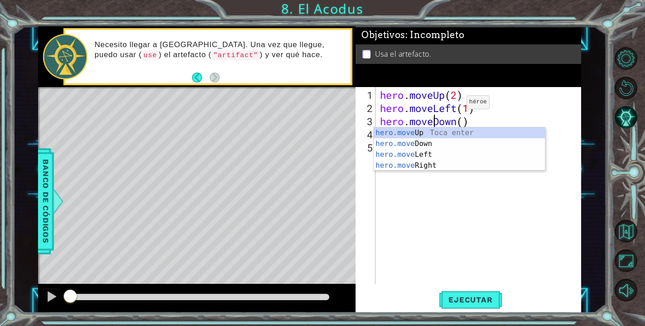
scroll to position [0, 2]
click at [464, 125] on div "hero . moveUp ( 2 ) hero . moveLeft ( 1 ) hero . moveDown ( )" at bounding box center [480, 199] width 205 height 223
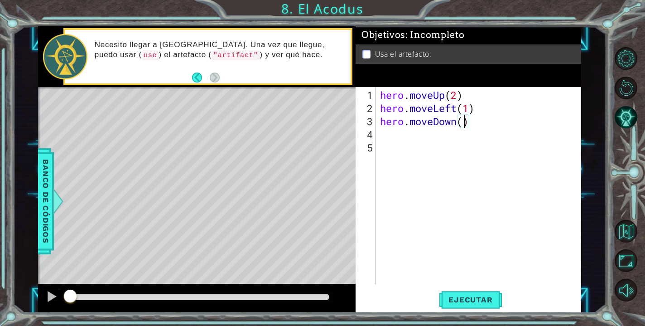
type textarea "hero.moveDown(2)"
click at [412, 140] on div "hero . moveUp ( 2 ) hero . moveLeft ( 1 ) hero . moveDown ( 2 )" at bounding box center [480, 199] width 205 height 223
click at [389, 134] on div "hero . moveUp ( 2 ) hero . moveLeft ( 1 ) hero . moveDown ( 2 )" at bounding box center [480, 199] width 205 height 223
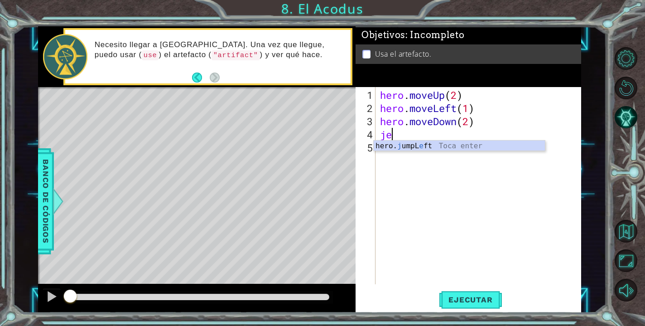
type textarea "j"
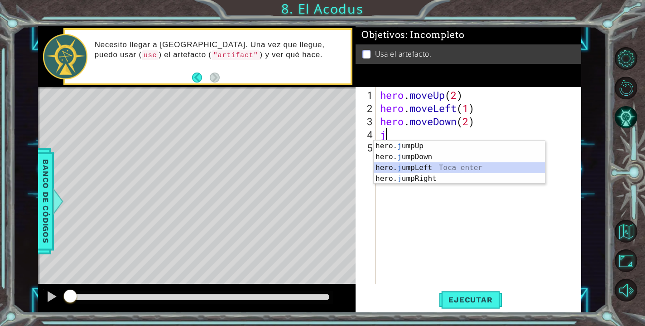
click at [421, 171] on div "hero. j umpUp Toca enter hero. j umpDown Toca enter hero. j umpLeft Toca enter …" at bounding box center [459, 172] width 171 height 65
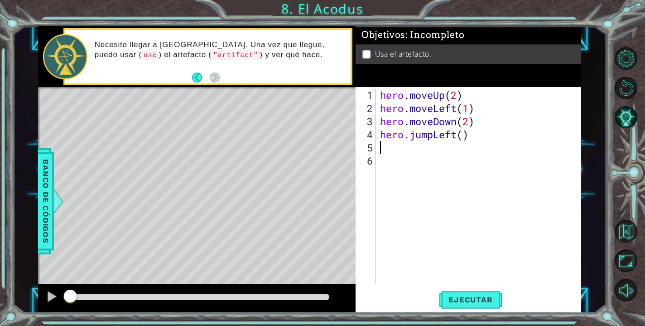
click at [464, 139] on div "hero . moveUp ( 2 ) hero . moveLeft ( 1 ) hero . moveDown ( 2 ) hero . jumpLeft…" at bounding box center [480, 199] width 205 height 223
type textarea "hero.jumpLeft(2)"
click at [421, 148] on div "hero . moveUp ( 2 ) hero . moveLeft ( 1 ) hero . moveDown ( 2 ) hero . jumpLeft…" at bounding box center [480, 199] width 205 height 223
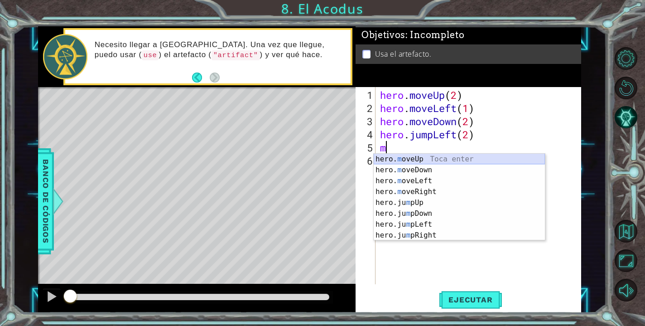
click at [406, 159] on div "hero. m oveUp Toca enter hero. m oveDown Toca enter hero. m oveLeft Toca enter …" at bounding box center [459, 208] width 171 height 109
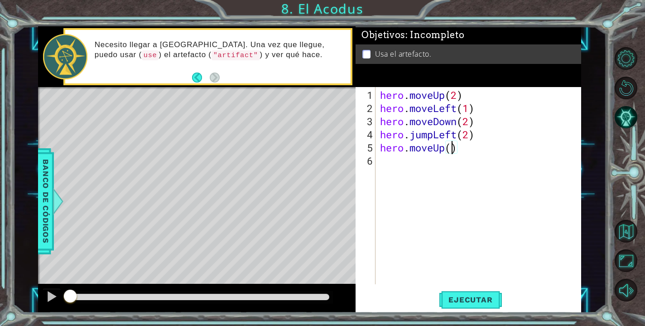
type textarea "hero.moveUp(2)"
click at [448, 166] on div "hero . moveUp ( 2 ) hero . moveLeft ( 1 ) hero . moveDown ( 2 ) hero . jumpLeft…" at bounding box center [480, 199] width 205 height 223
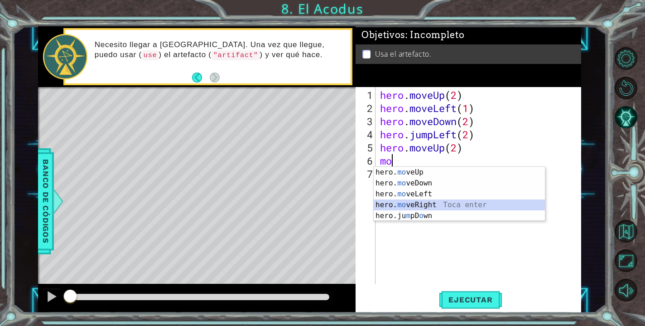
click at [424, 201] on div "hero. mo veUp Toca enter hero. mo veDown Toca enter hero. mo veLeft Toca enter …" at bounding box center [459, 205] width 171 height 76
type textarea "hero.moveRight(1)"
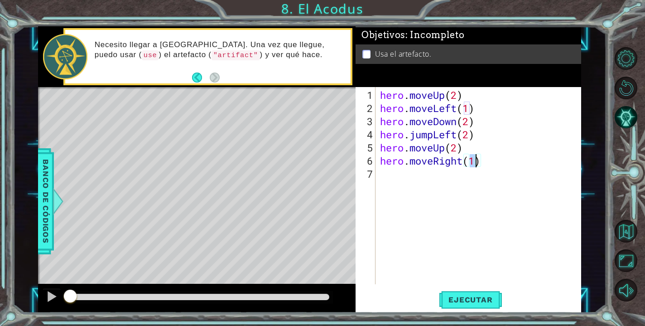
click at [438, 185] on div "hero . moveUp ( 2 ) hero . moveLeft ( 1 ) hero . moveDown ( 2 ) hero . jumpLeft…" at bounding box center [480, 199] width 205 height 223
click at [428, 164] on div "hero. us e Toca enter" at bounding box center [459, 172] width 171 height 33
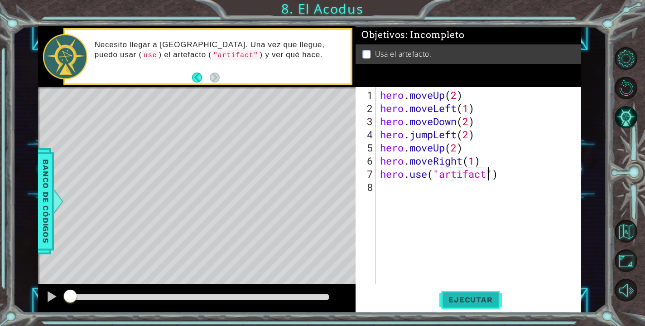
type textarea "hero.use("artifact")"
click at [461, 295] on span "Ejecutar" at bounding box center [471, 299] width 62 height 9
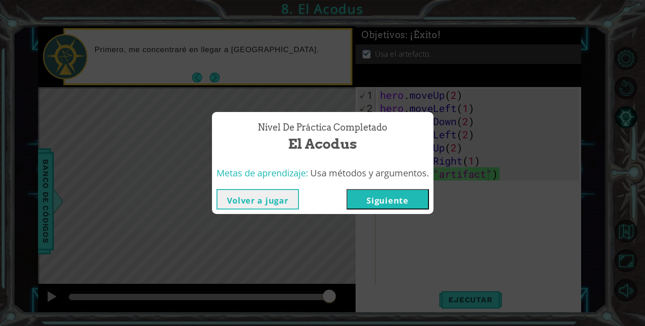
click at [411, 200] on button "Siguiente" at bounding box center [388, 199] width 82 height 20
